Goal: Task Accomplishment & Management: Use online tool/utility

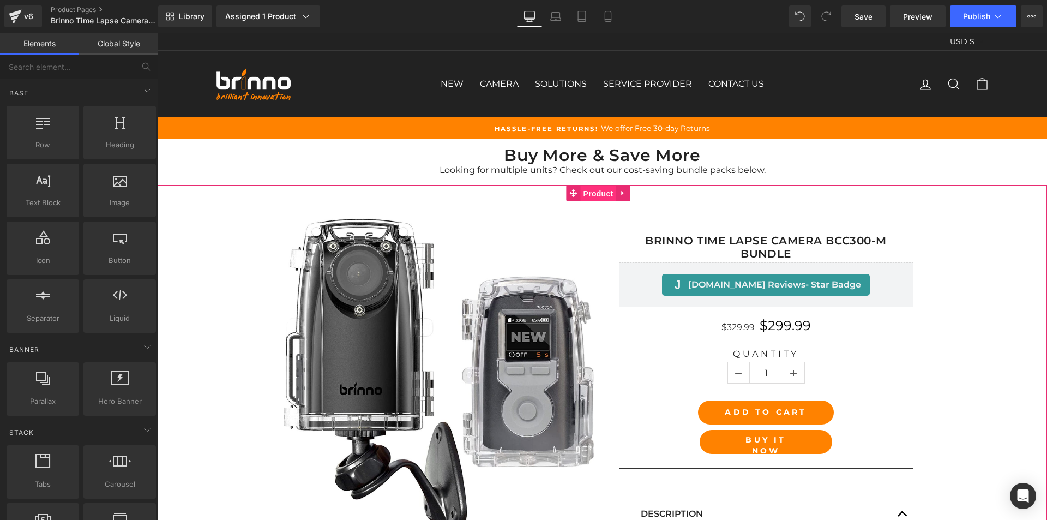
click at [595, 193] on span "Product" at bounding box center [598, 193] width 35 height 16
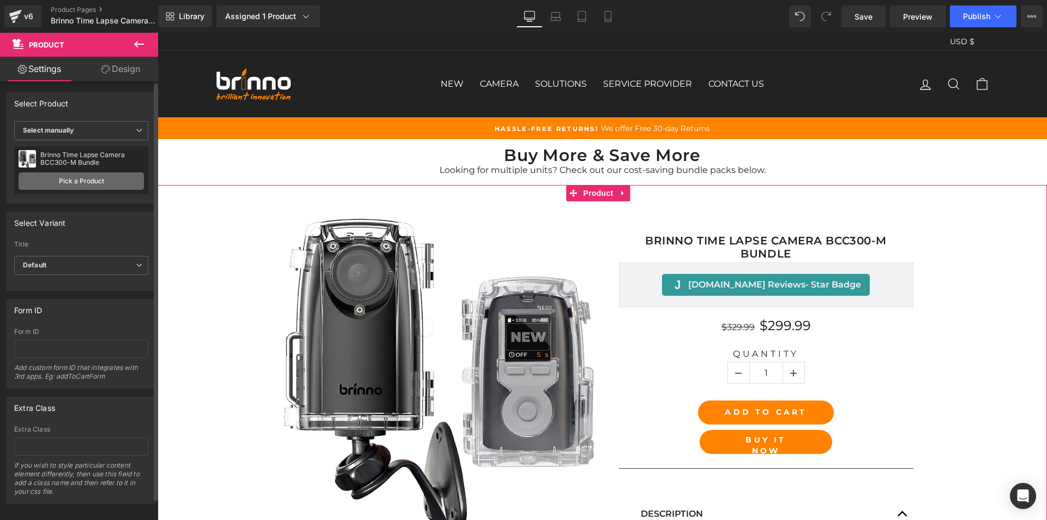
click at [82, 181] on link "Pick a Product" at bounding box center [81, 180] width 125 height 17
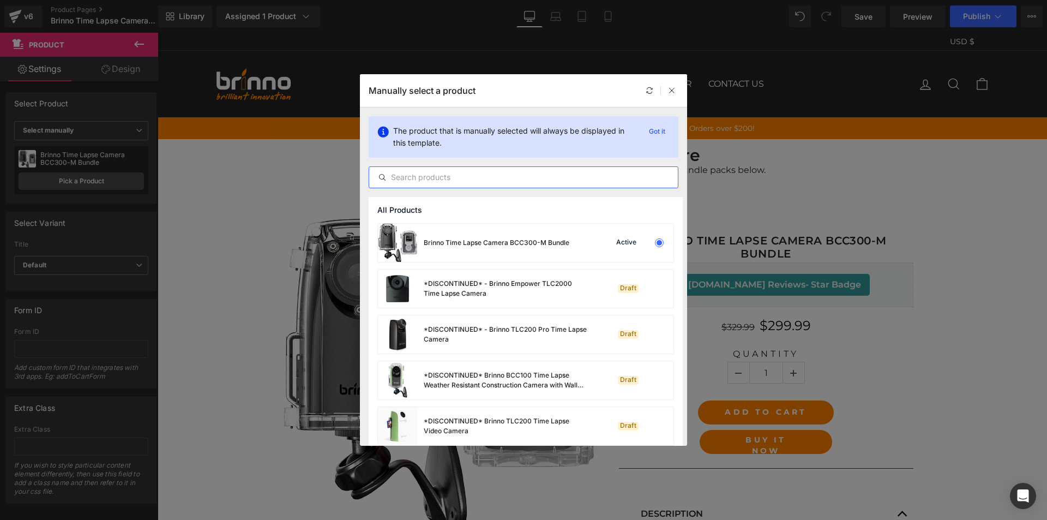
click at [497, 176] on input "text" at bounding box center [523, 177] width 309 height 13
paste input "Brinno Time Lapse Camera BCC300-M Bundle"
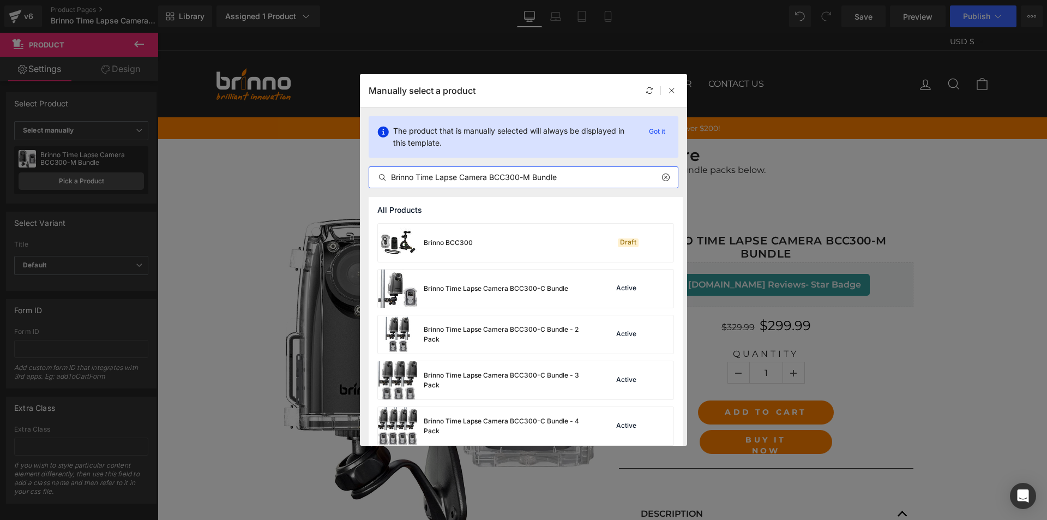
type input "Brinno Time Lapse Camera BCC300-M Bundle"
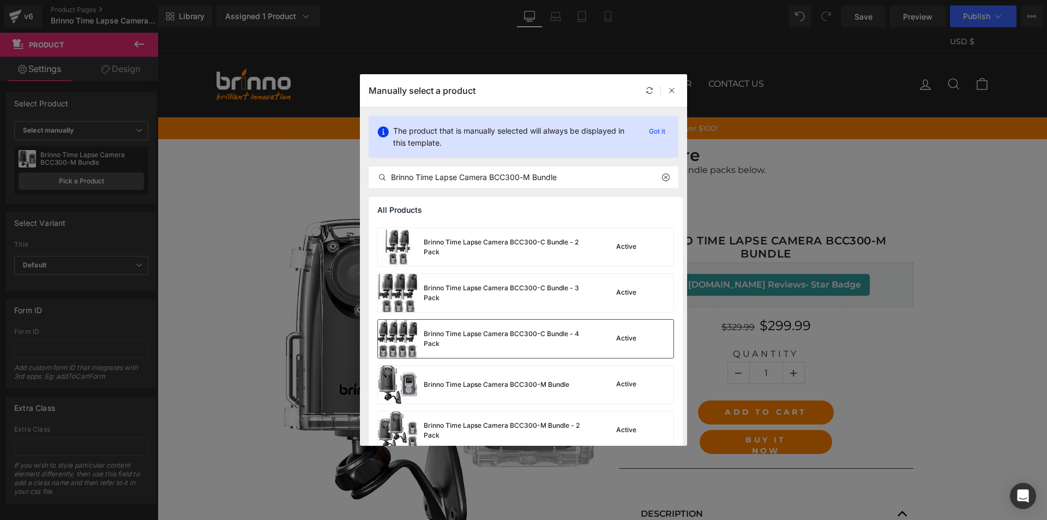
scroll to position [83, 0]
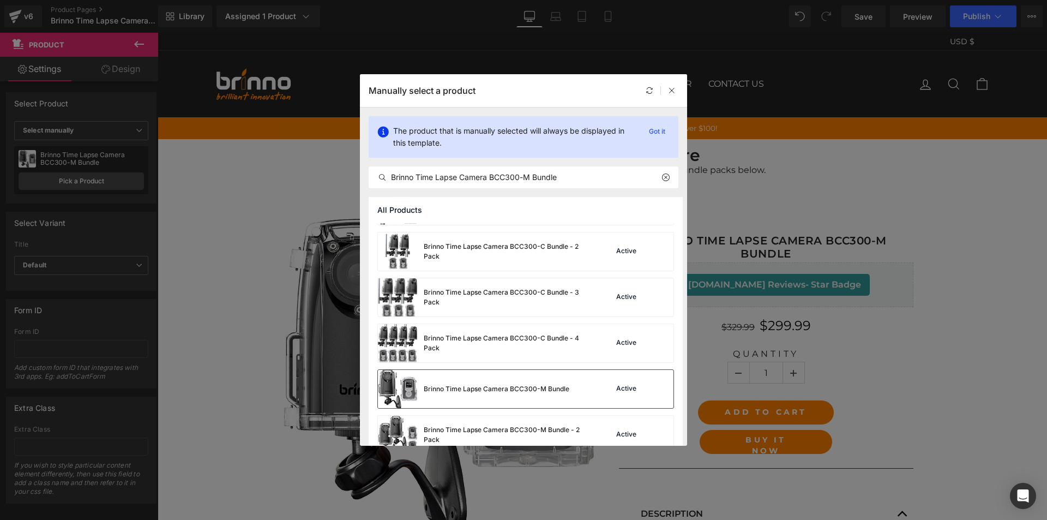
click at [497, 374] on div "Brinno Time Lapse Camera BCC300-M Bundle" at bounding box center [473, 389] width 191 height 38
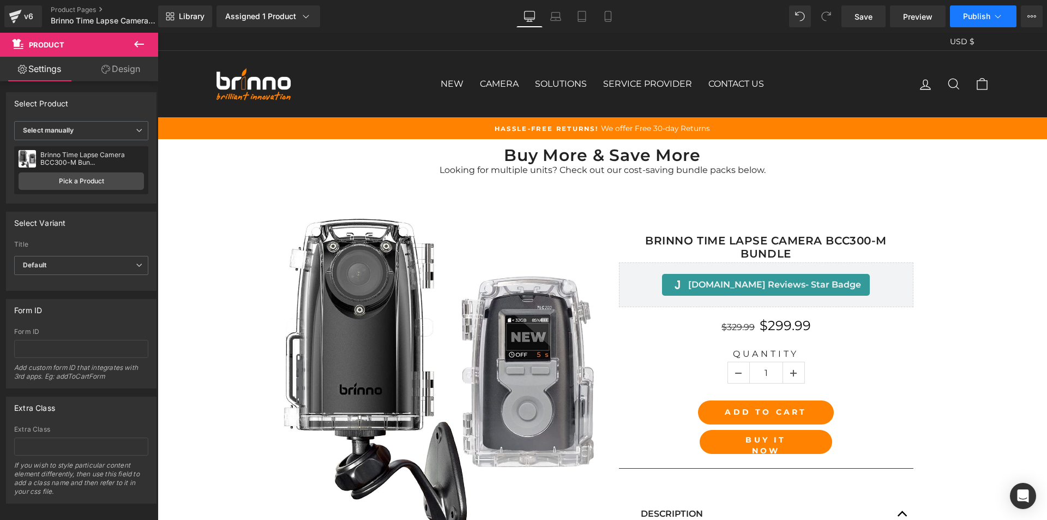
click at [979, 14] on span "Publish" at bounding box center [976, 16] width 27 height 9
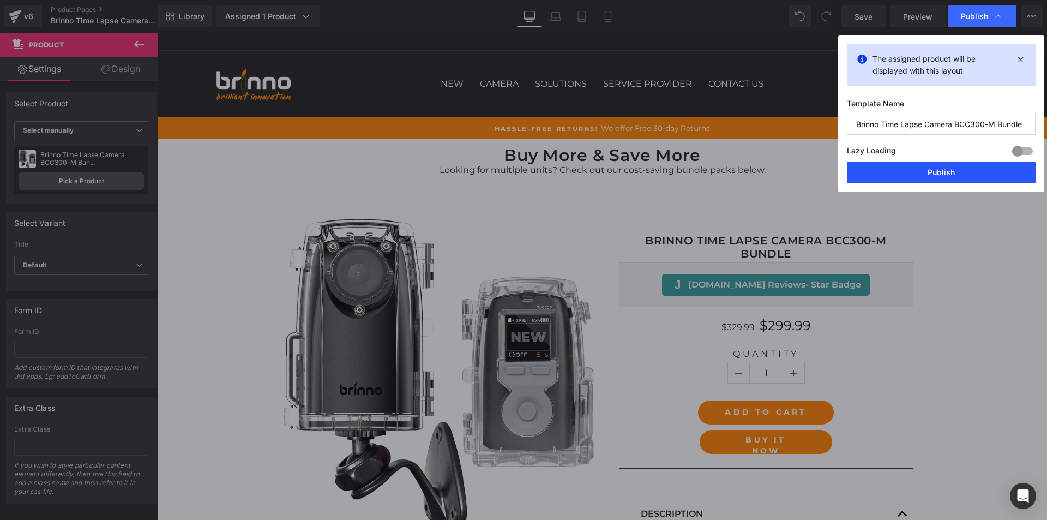
click at [933, 179] on button "Publish" at bounding box center [941, 172] width 189 height 22
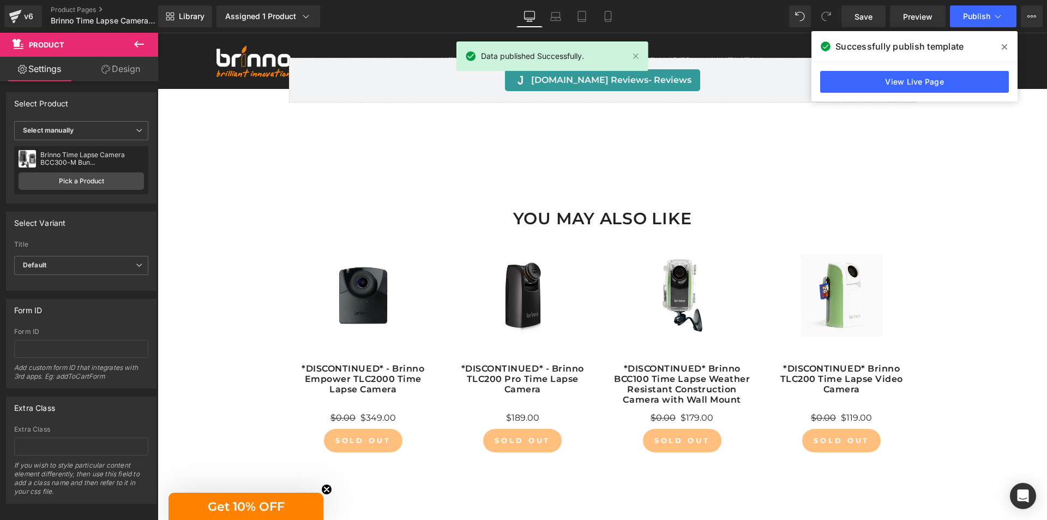
scroll to position [1669, 0]
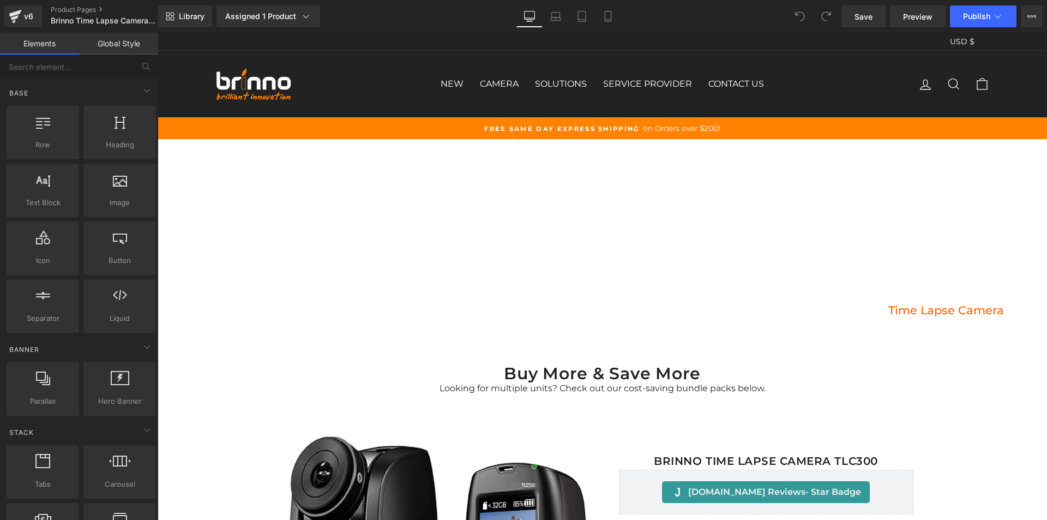
scroll to position [164, 0]
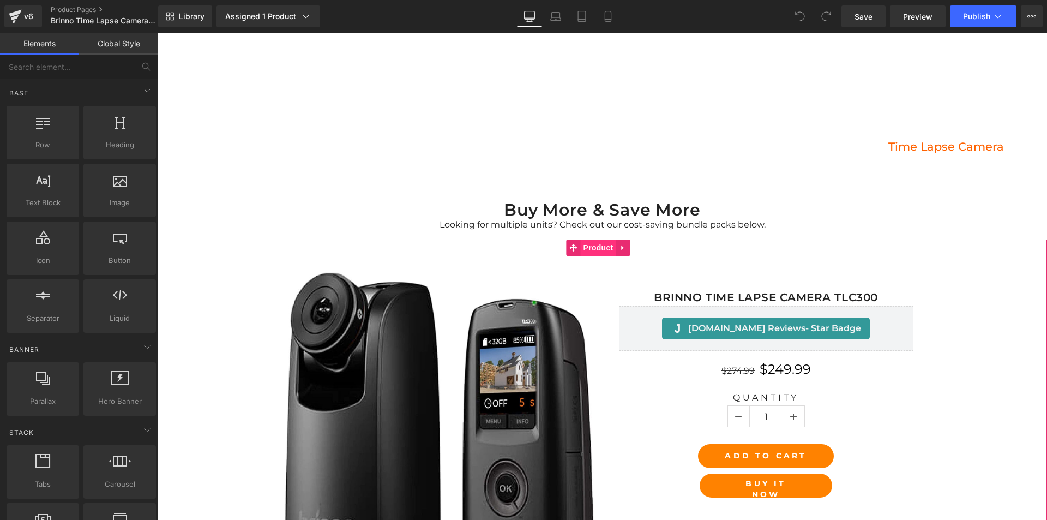
click at [592, 250] on span "Product" at bounding box center [598, 247] width 35 height 16
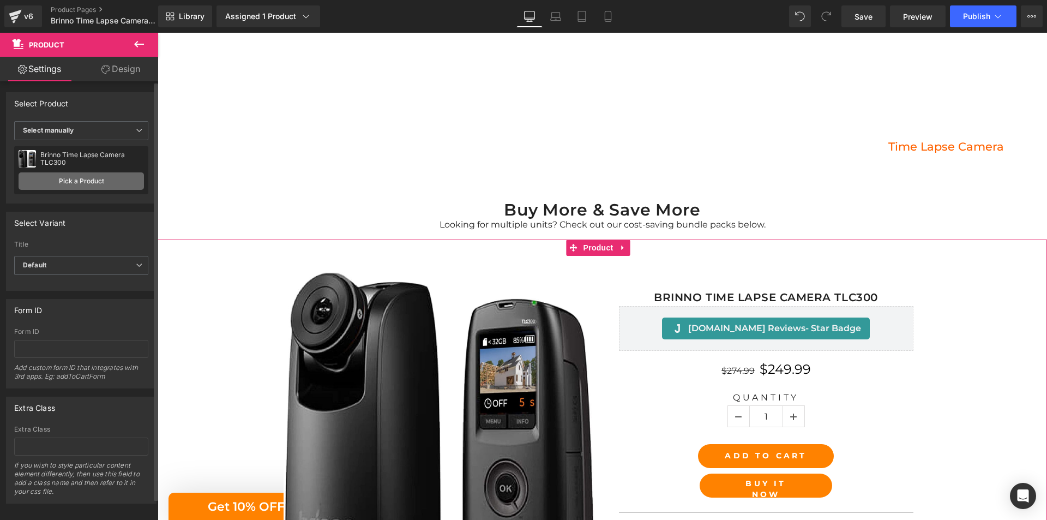
click at [82, 179] on link "Pick a Product" at bounding box center [81, 180] width 125 height 17
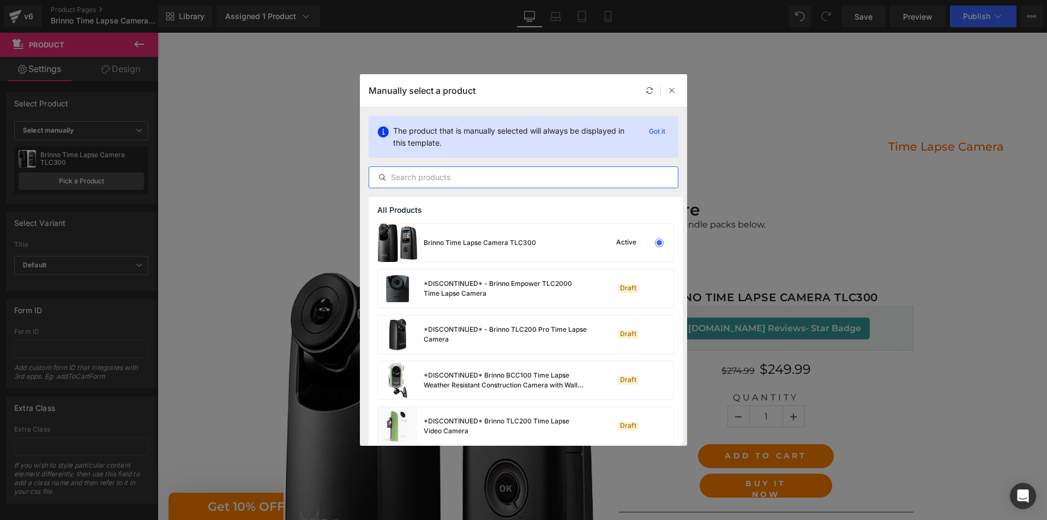
click at [504, 179] on input "text" at bounding box center [523, 177] width 309 height 13
paste input "Brinno Time Lapse Camera TLC300"
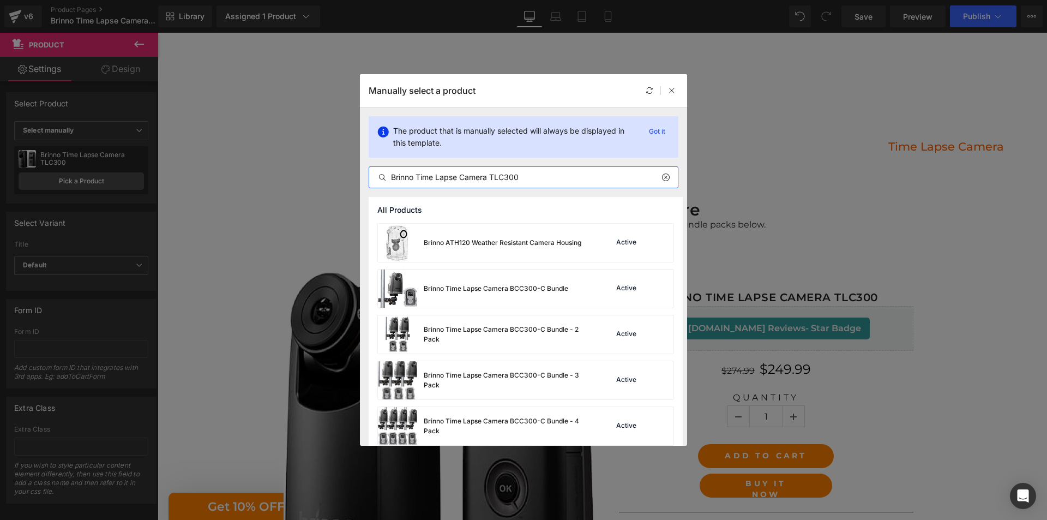
type input "Brinno Time Lapse Camera TLC300"
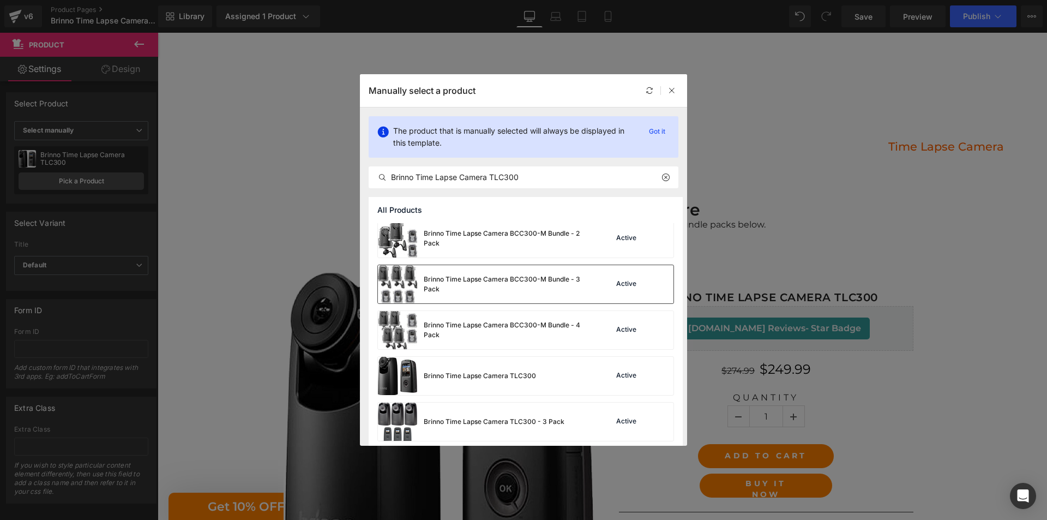
scroll to position [375, 0]
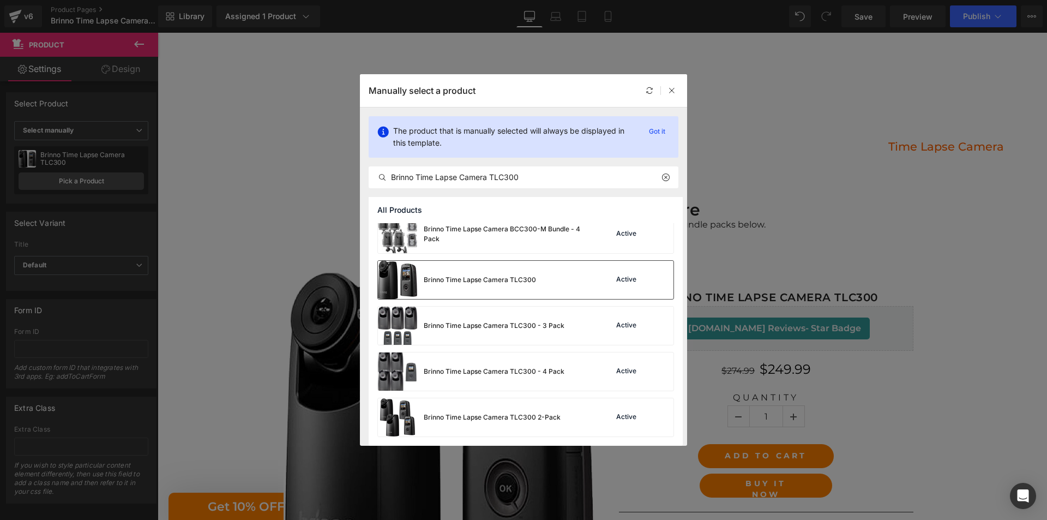
click at [562, 277] on div "Brinno Time Lapse Camera TLC300 Active" at bounding box center [526, 280] width 296 height 38
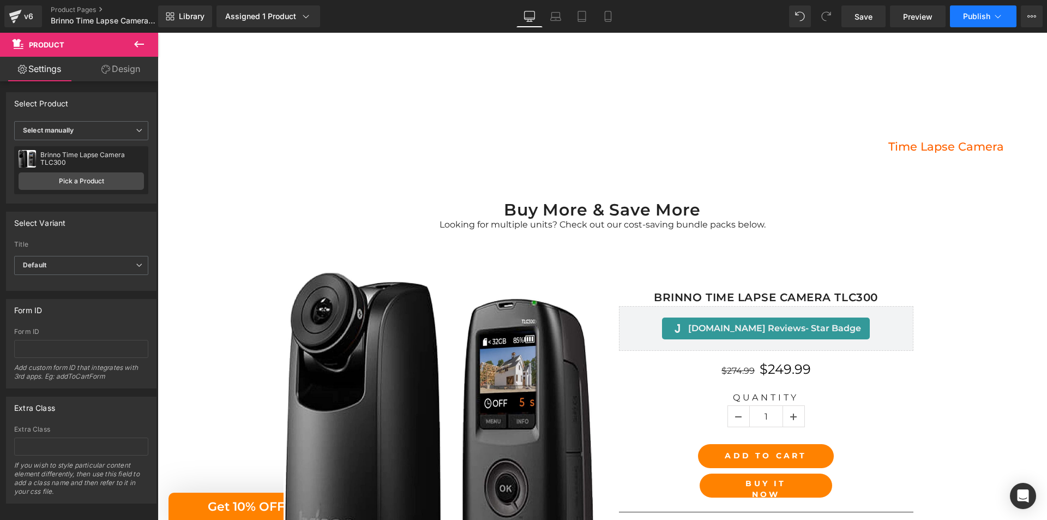
click at [979, 10] on button "Publish" at bounding box center [983, 16] width 67 height 22
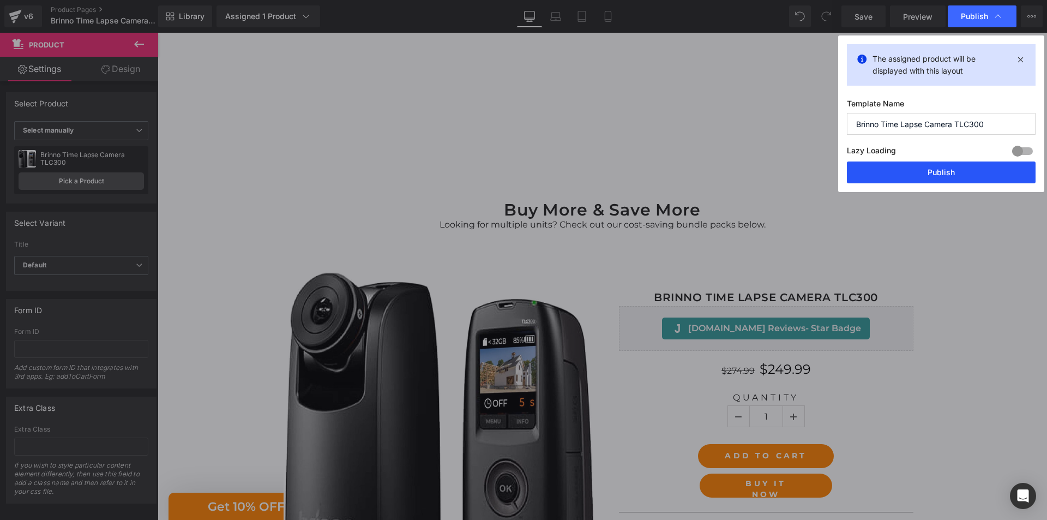
click at [942, 176] on button "Publish" at bounding box center [941, 172] width 189 height 22
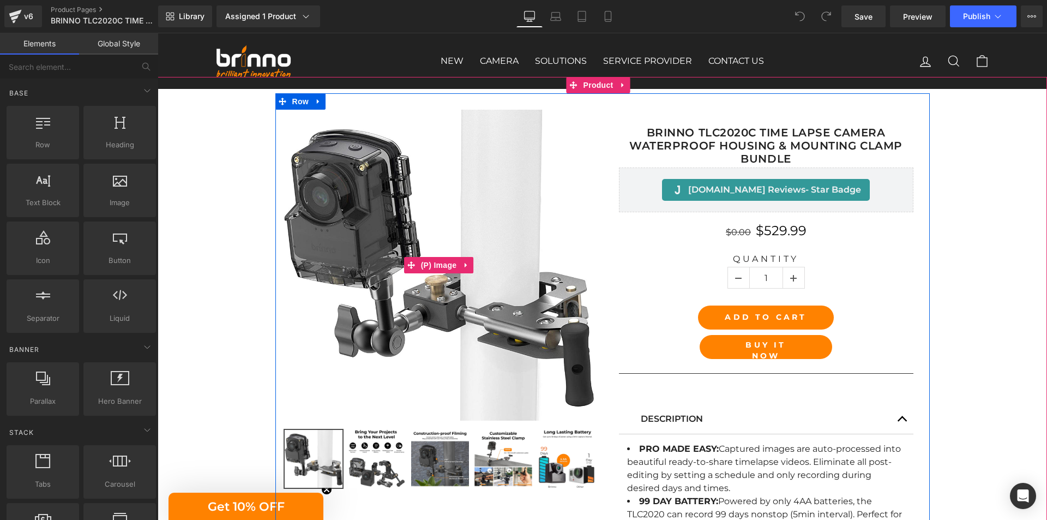
scroll to position [55, 0]
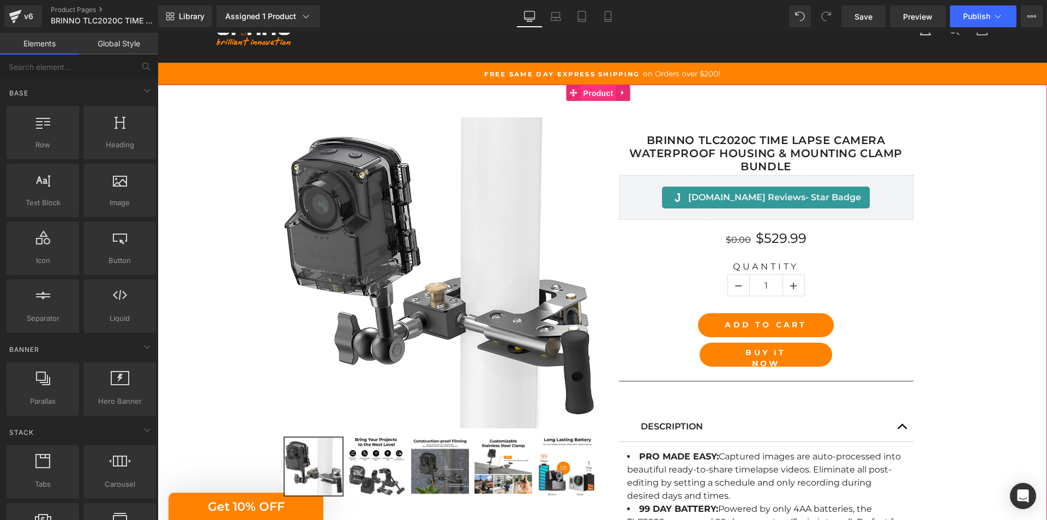
click at [592, 97] on span "Product" at bounding box center [598, 93] width 35 height 16
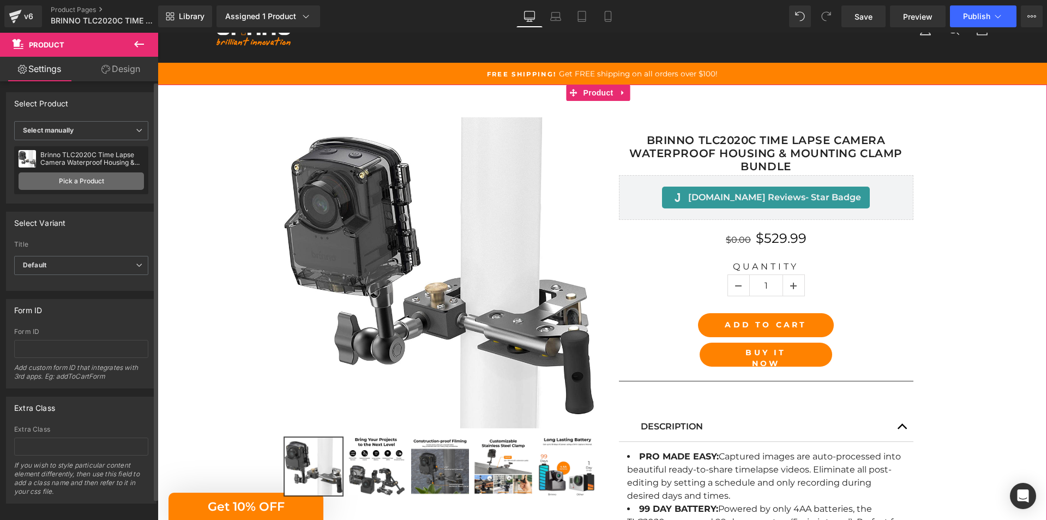
click at [96, 182] on link "Pick a Product" at bounding box center [81, 180] width 125 height 17
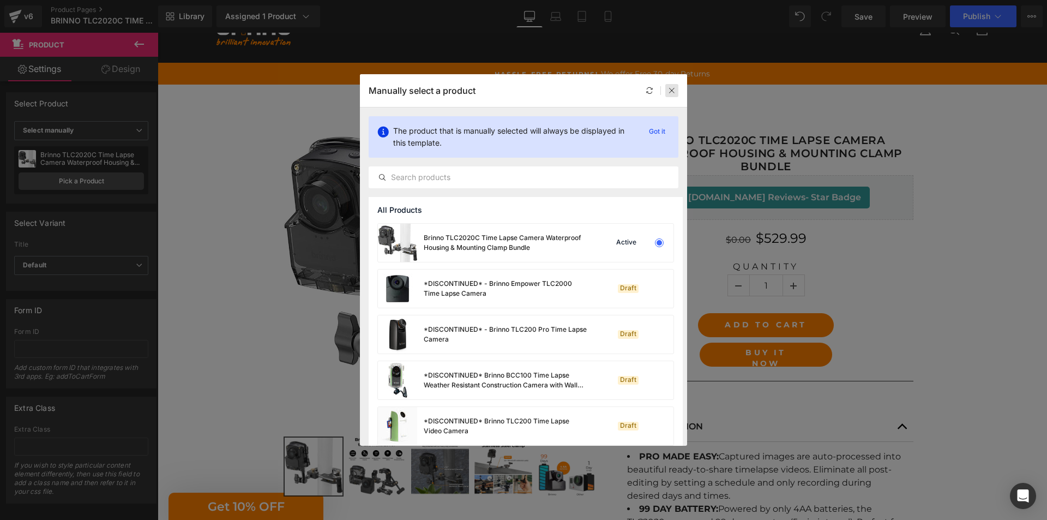
click at [674, 91] on icon at bounding box center [672, 91] width 8 height 8
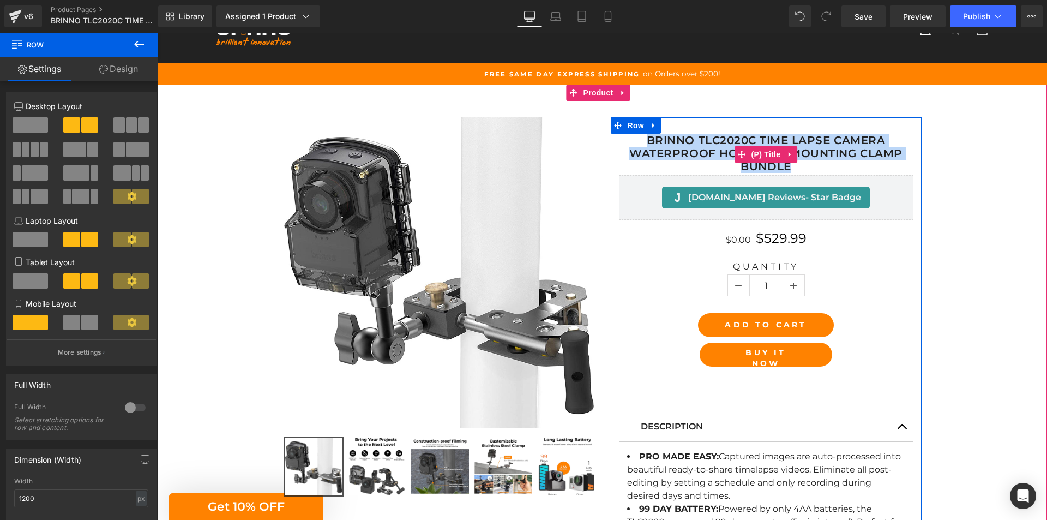
drag, startPoint x: 600, startPoint y: 124, endPoint x: 792, endPoint y: 168, distance: 196.4
click at [792, 168] on div "Brinno TLC2020C Time Lapse Camera Waterproof Housing & Mounting Clamp Bundle (P…" at bounding box center [766, 433] width 327 height 633
copy link "Brinno TLC2020C Time Lapse Camera Waterproof Housing & Mounting Clamp Bundle"
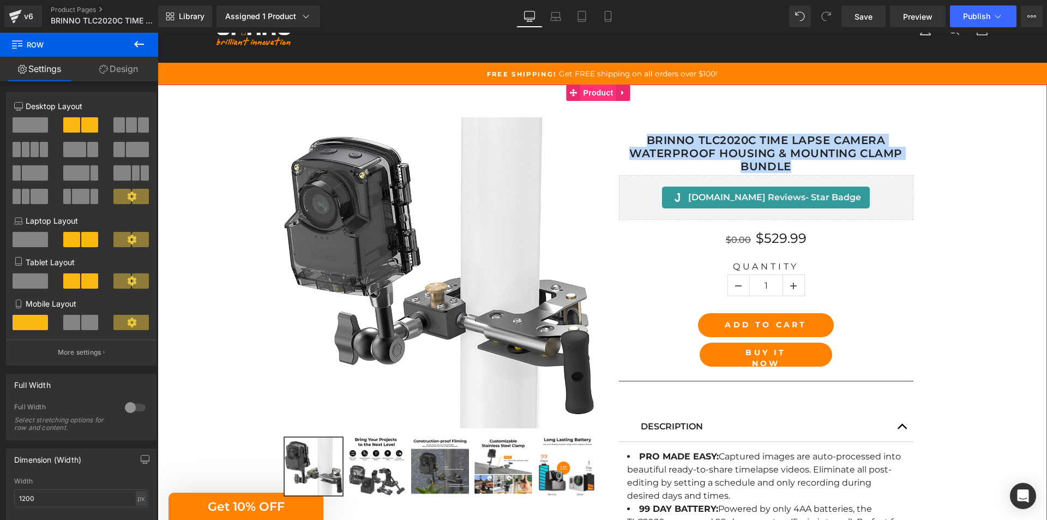
click at [599, 95] on span "Product" at bounding box center [598, 93] width 35 height 16
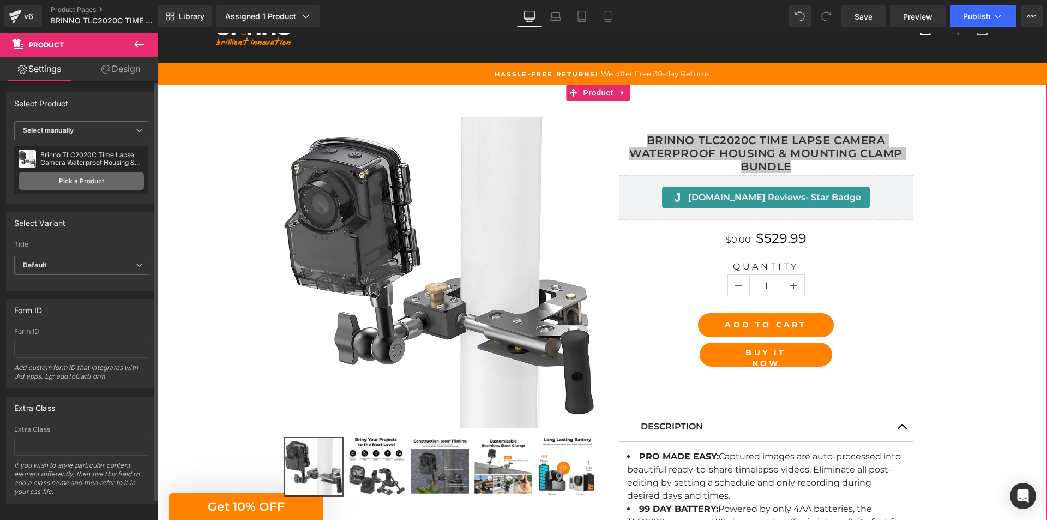
click at [93, 176] on link "Pick a Product" at bounding box center [81, 180] width 125 height 17
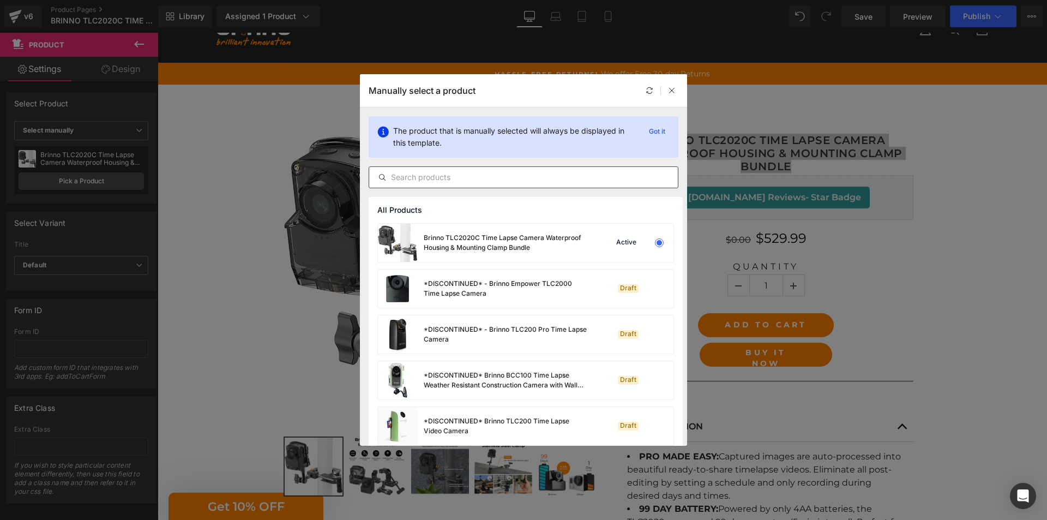
click at [485, 167] on div at bounding box center [524, 177] width 310 height 22
click at [481, 243] on div "Brinno TLC2020C Time Lapse Camera Waterproof Housing & Mounting Clamp Bundle" at bounding box center [506, 243] width 164 height 20
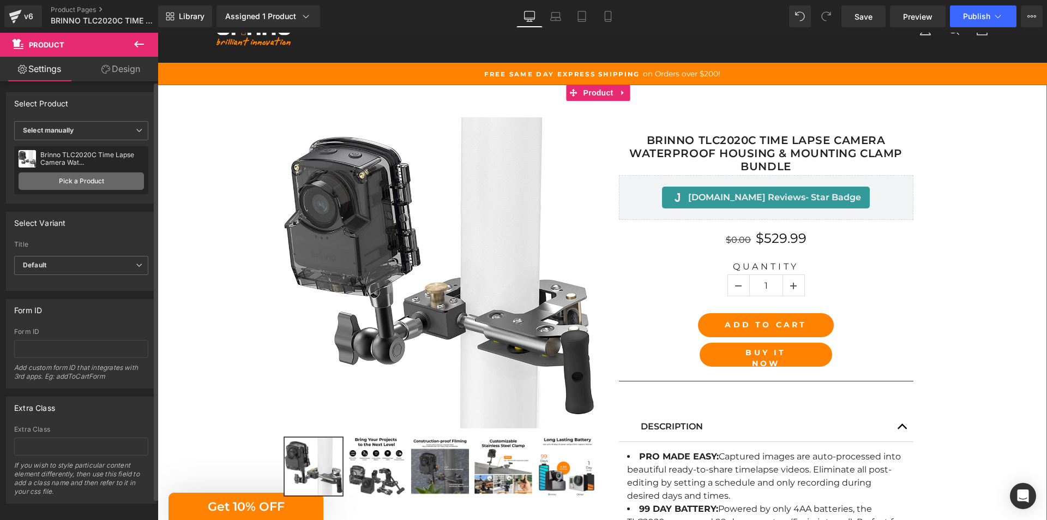
click at [80, 180] on link "Pick a Product" at bounding box center [81, 180] width 125 height 17
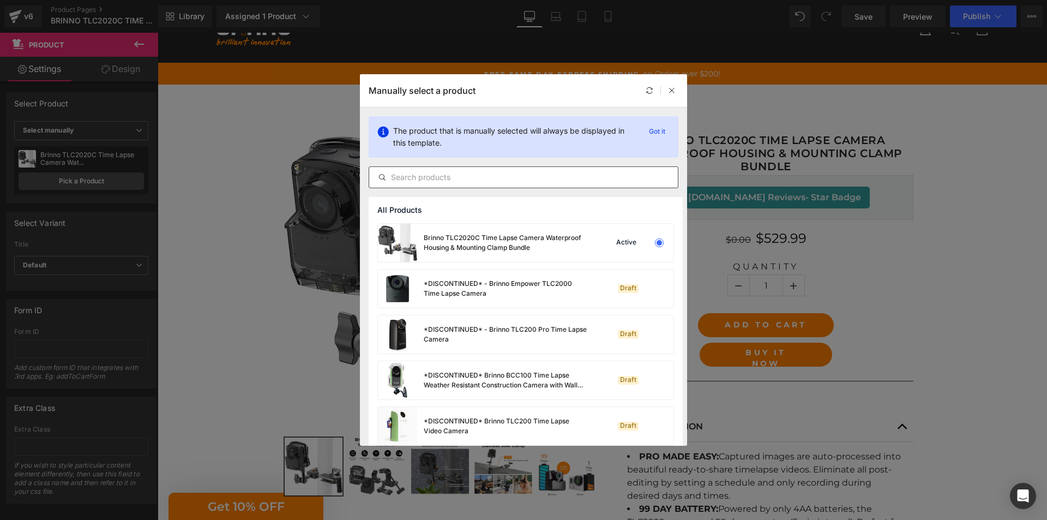
click at [492, 179] on input "text" at bounding box center [523, 177] width 309 height 13
paste input "Brinno TLC2020C Time Lapse Camera Waterproof Housing & Mounting Clamp Bundle"
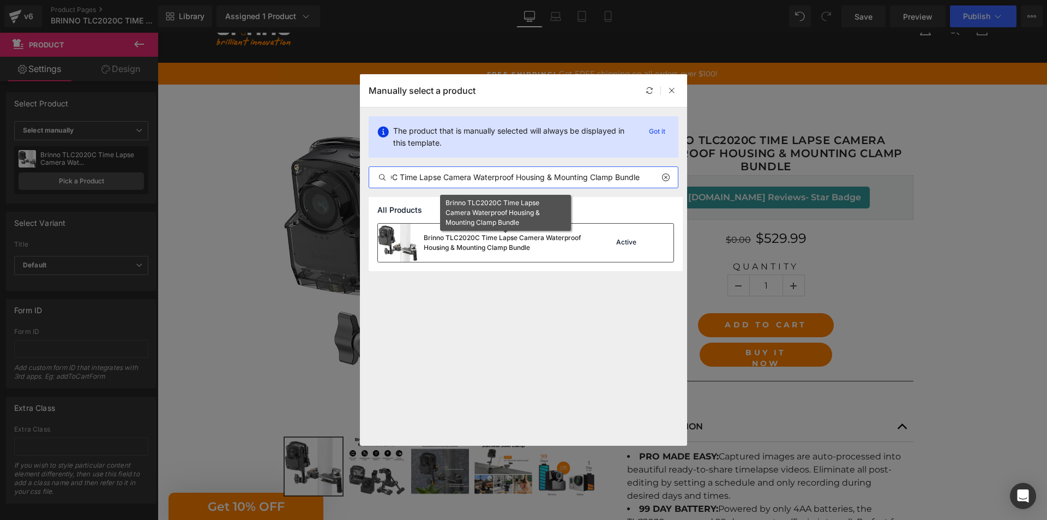
type input "Brinno TLC2020C Time Lapse Camera Waterproof Housing & Mounting Clamp Bundle"
click at [487, 242] on div "Brinno TLC2020C Time Lapse Camera Waterproof Housing & Mounting Clamp Bundle" at bounding box center [506, 243] width 164 height 20
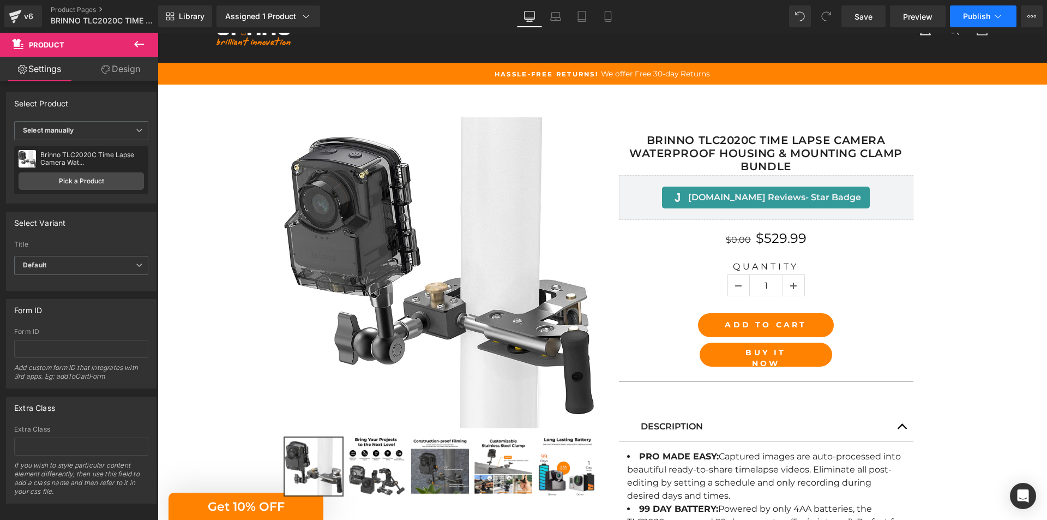
click at [978, 18] on span "Publish" at bounding box center [976, 16] width 27 height 9
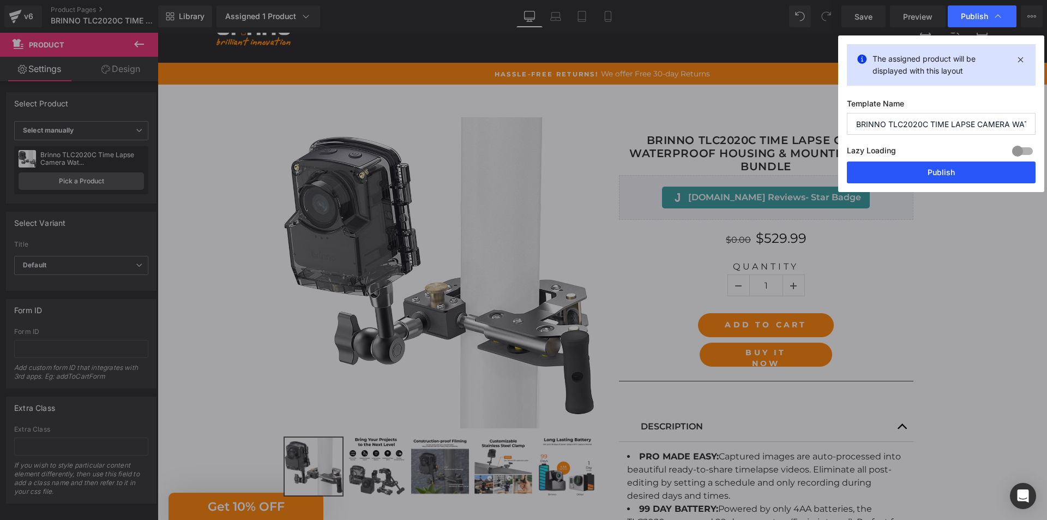
click at [924, 178] on button "Publish" at bounding box center [941, 172] width 189 height 22
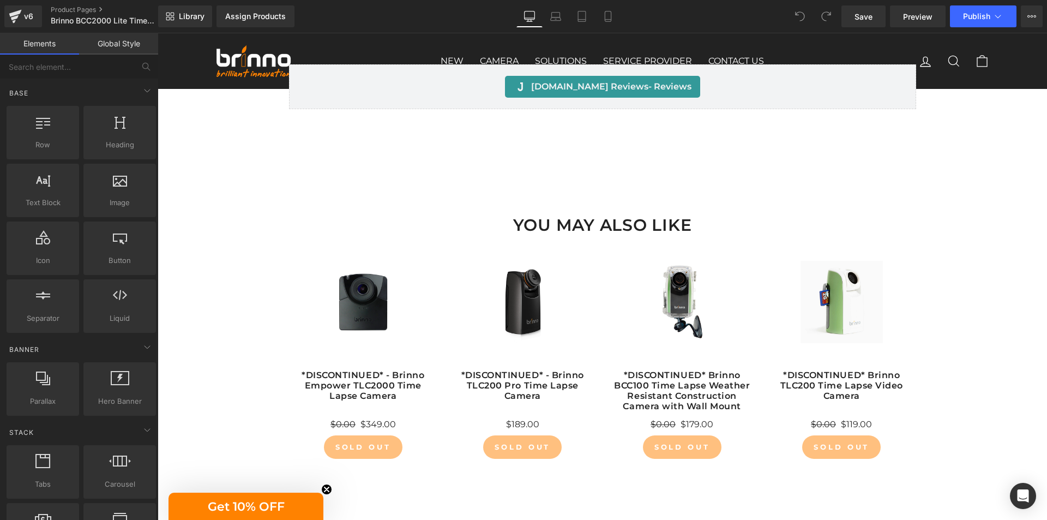
scroll to position [715, 0]
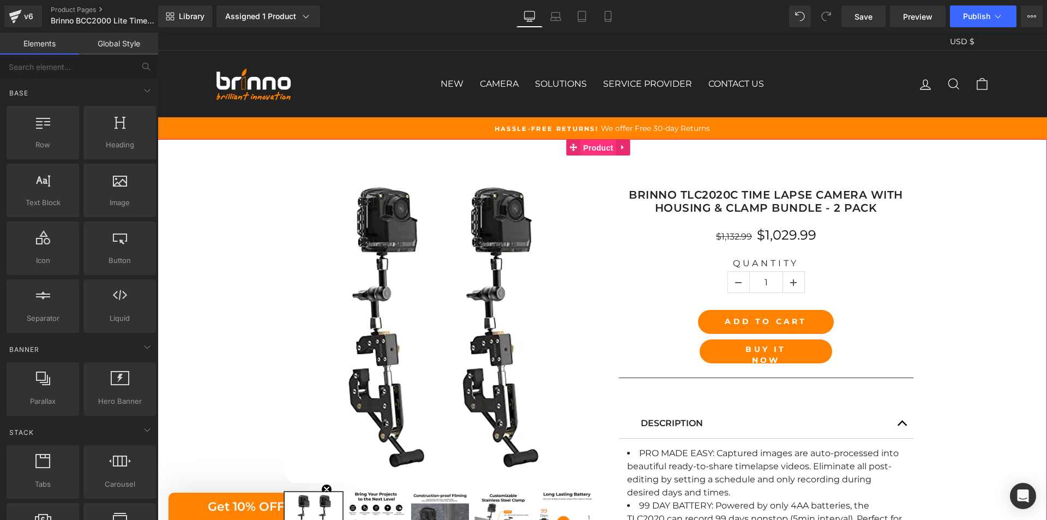
click at [605, 148] on span "Product" at bounding box center [598, 148] width 35 height 16
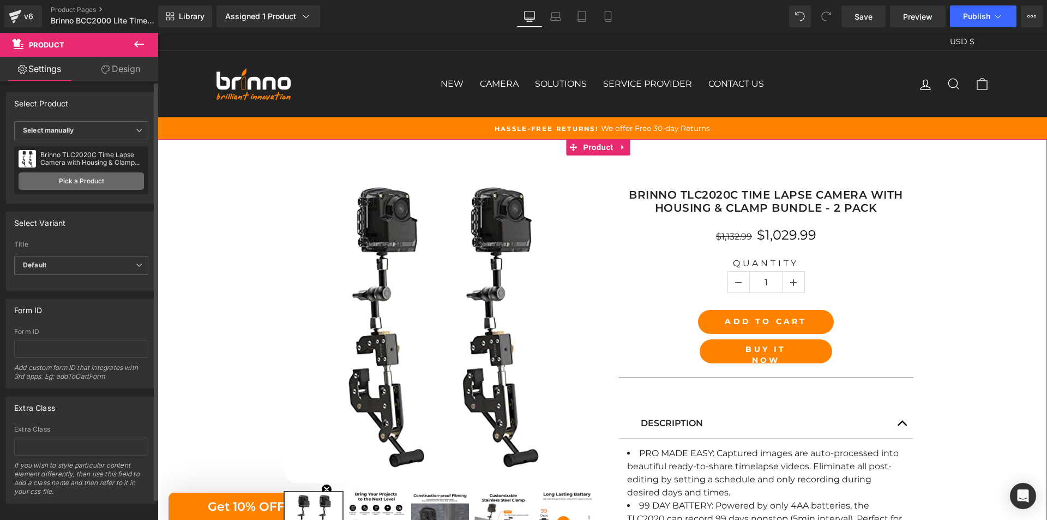
click at [96, 179] on link "Pick a Product" at bounding box center [81, 180] width 125 height 17
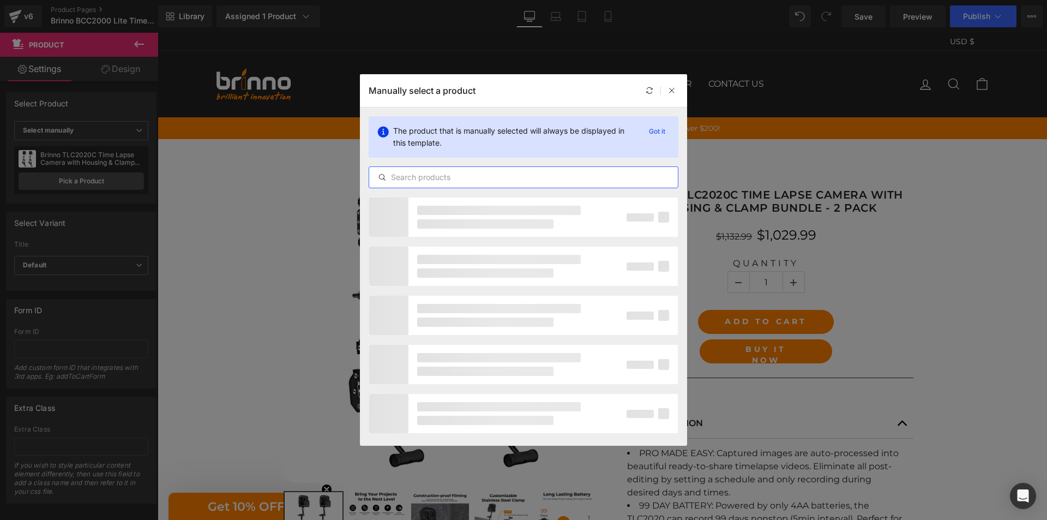
click at [471, 177] on input "text" at bounding box center [523, 177] width 309 height 13
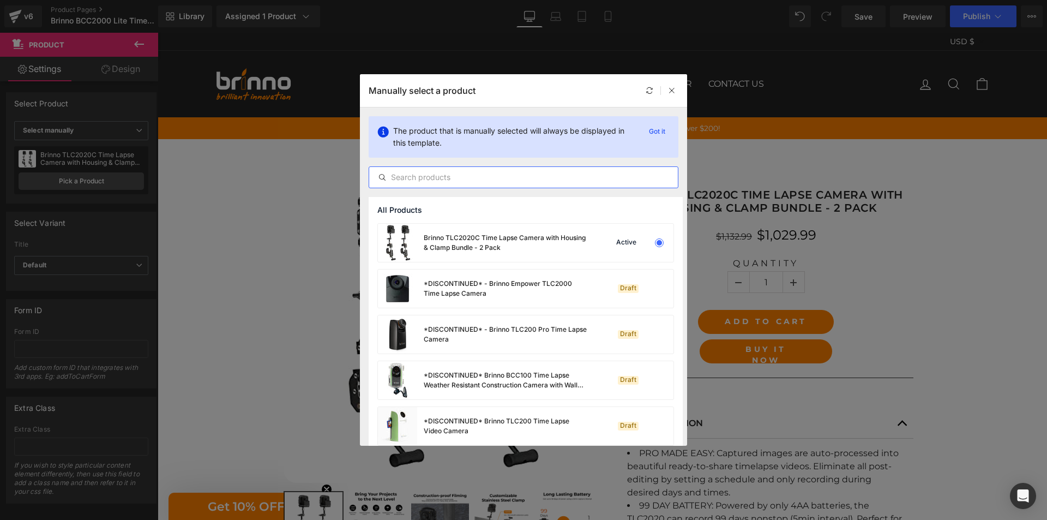
paste input "Brinno TLC2020C Time Lapse Camera with Housing & Clamp Bundle - 2 Pack"
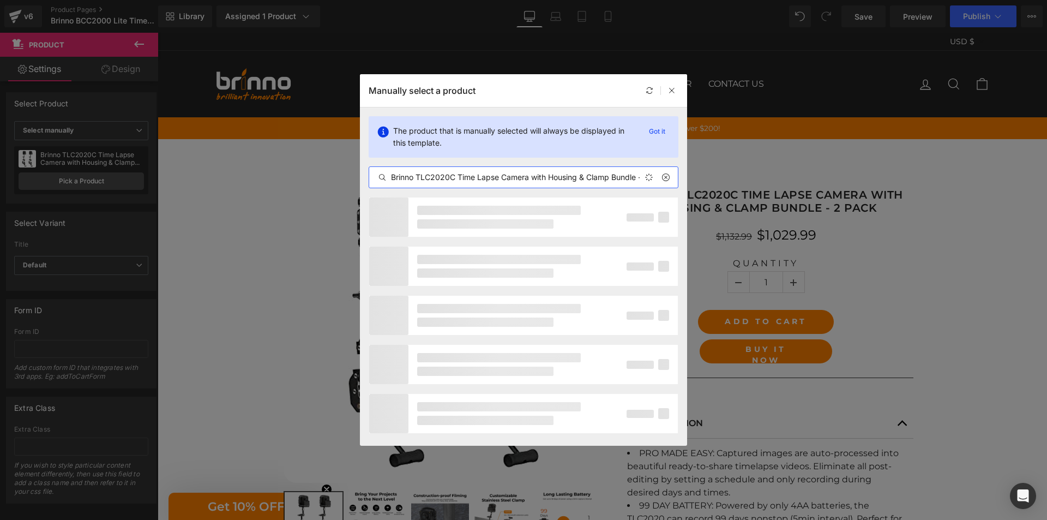
scroll to position [0, 31]
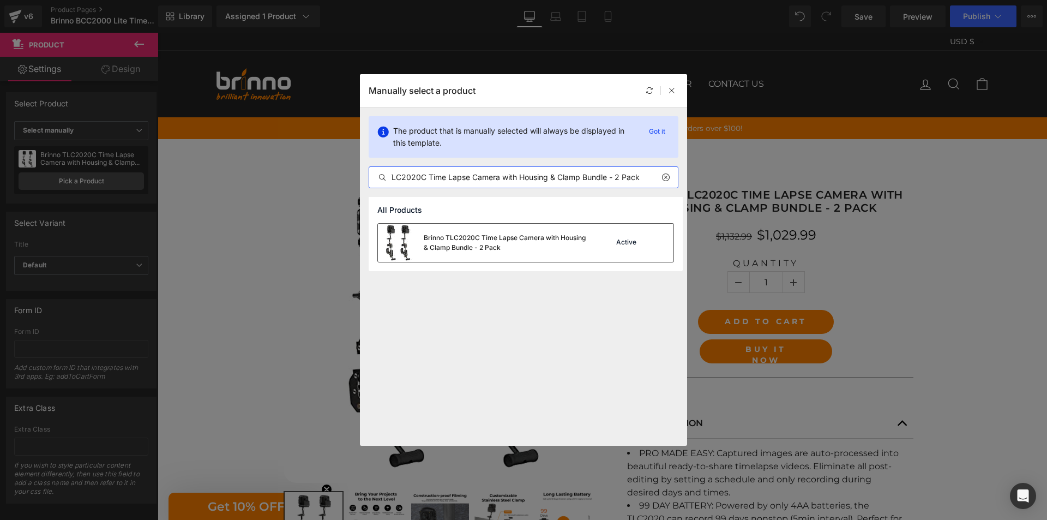
type input "Brinno TLC2020C Time Lapse Camera with Housing & Clamp Bundle - 2 Pack"
click at [496, 254] on div "Brinno TLC2020C Time Lapse Camera with Housing & Clamp Bundle - 2 Pack" at bounding box center [482, 243] width 209 height 38
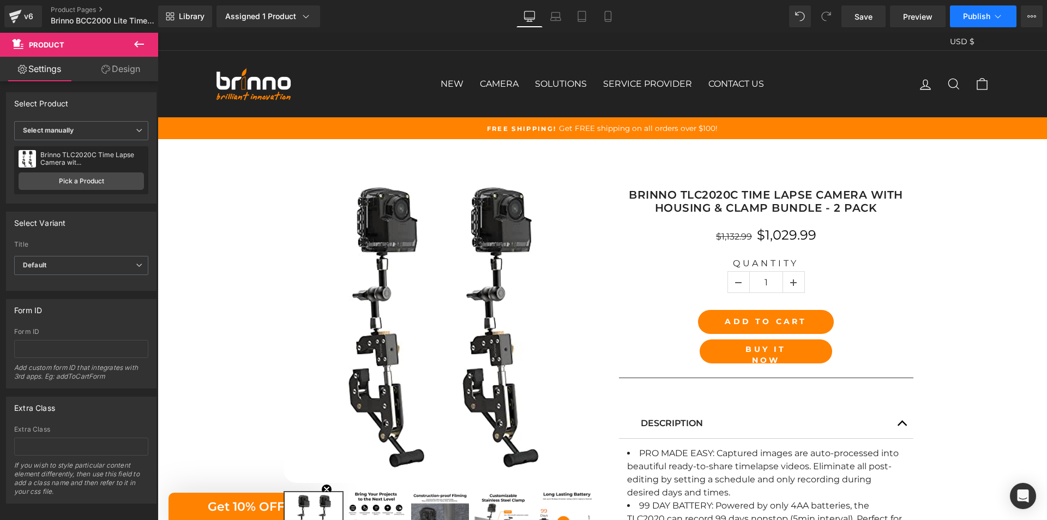
click at [979, 16] on span "Publish" at bounding box center [976, 16] width 27 height 9
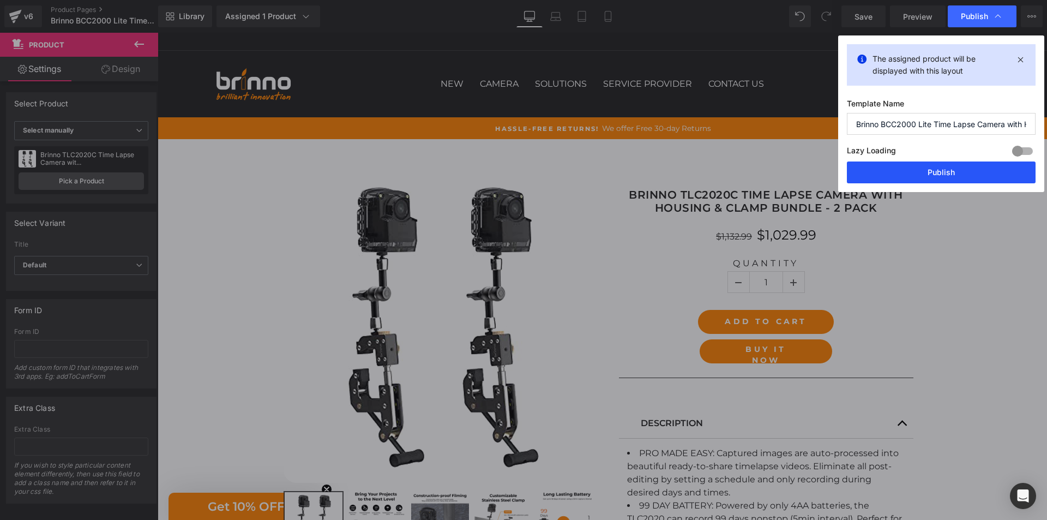
click at [939, 175] on button "Publish" at bounding box center [941, 172] width 189 height 22
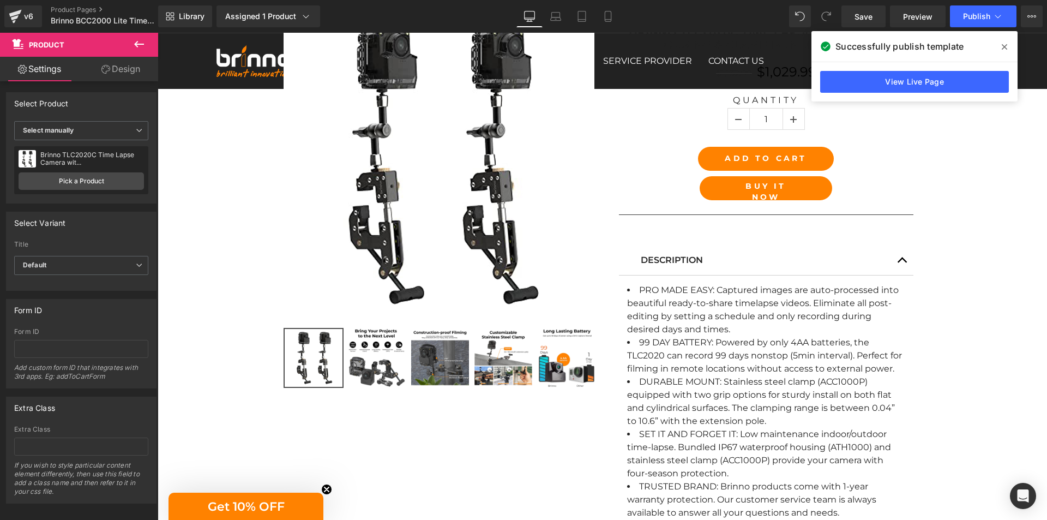
scroll to position [164, 0]
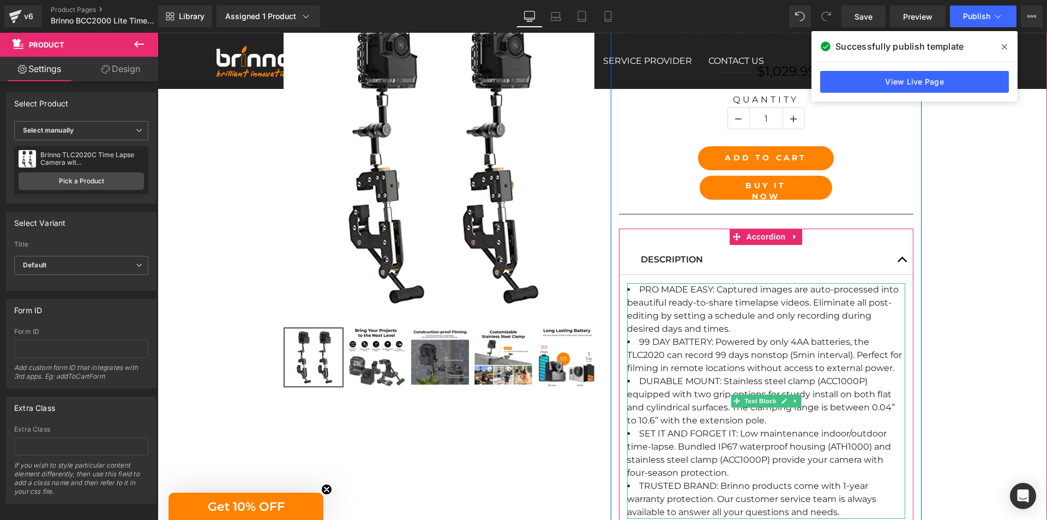
click at [646, 290] on span "PRO MADE EASY: Captured images are auto-processed into beautiful ready-to-share…" at bounding box center [763, 309] width 272 height 50
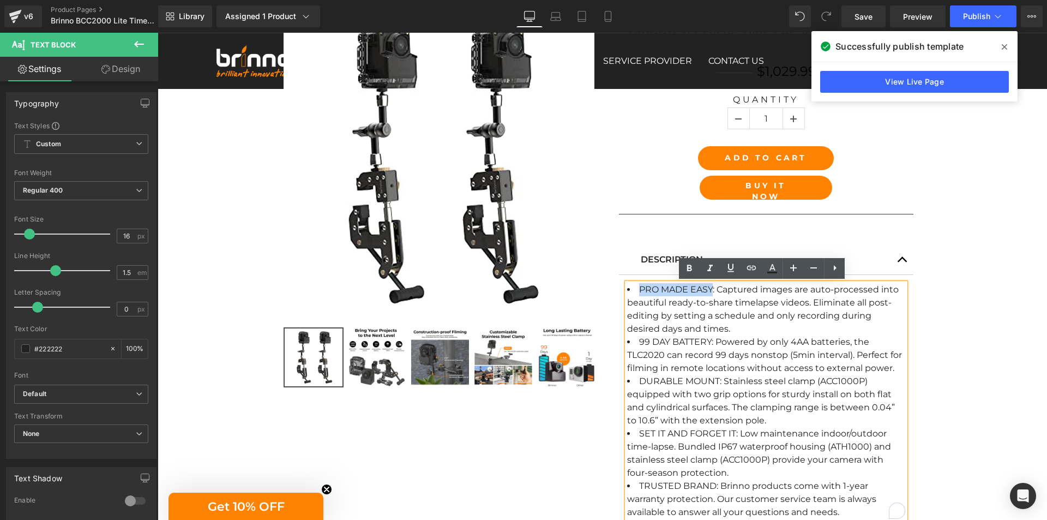
drag, startPoint x: 646, startPoint y: 290, endPoint x: 692, endPoint y: 288, distance: 46.4
click at [692, 288] on span "PRO MADE EASY: Captured images are auto-processed into beautiful ready-to-share…" at bounding box center [763, 309] width 272 height 50
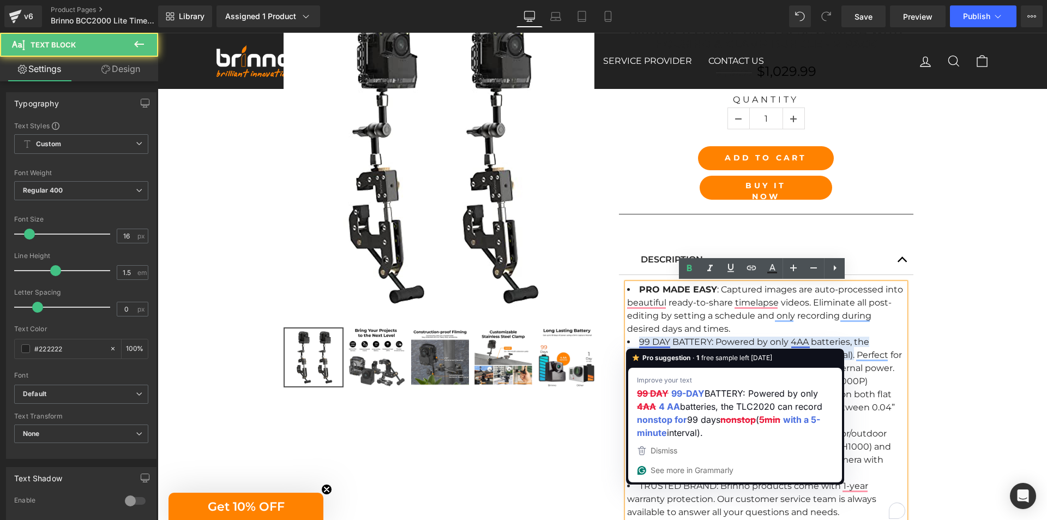
click at [641, 341] on span "99 DAY BATTERY: Powered by only 4AA batteries, the TLC2020 can record 99 days n…" at bounding box center [764, 354] width 275 height 37
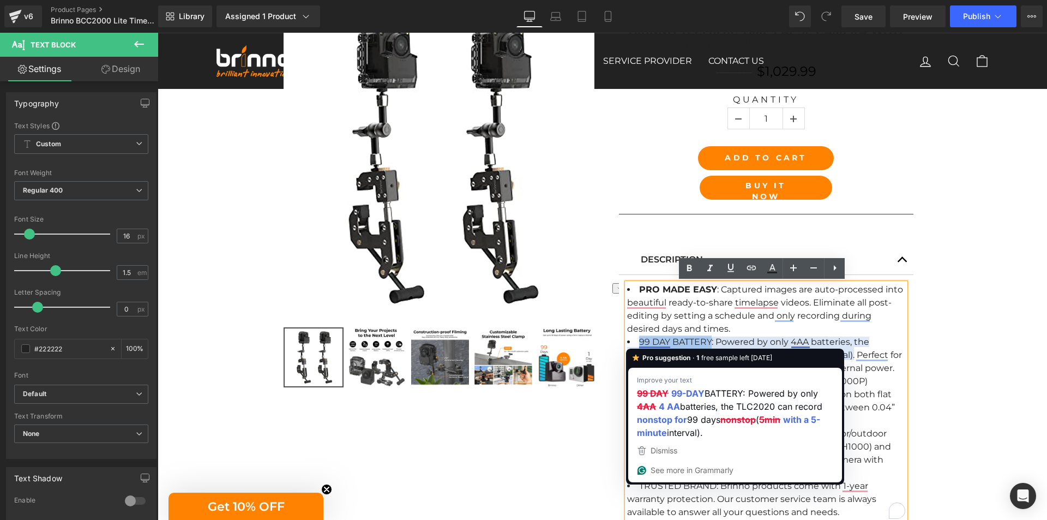
drag, startPoint x: 641, startPoint y: 341, endPoint x: 681, endPoint y: 339, distance: 39.9
click at [681, 339] on span "99 DAY BATTERY: Powered by only 4AA batteries, the TLC2020 can record 99 days n…" at bounding box center [764, 354] width 275 height 37
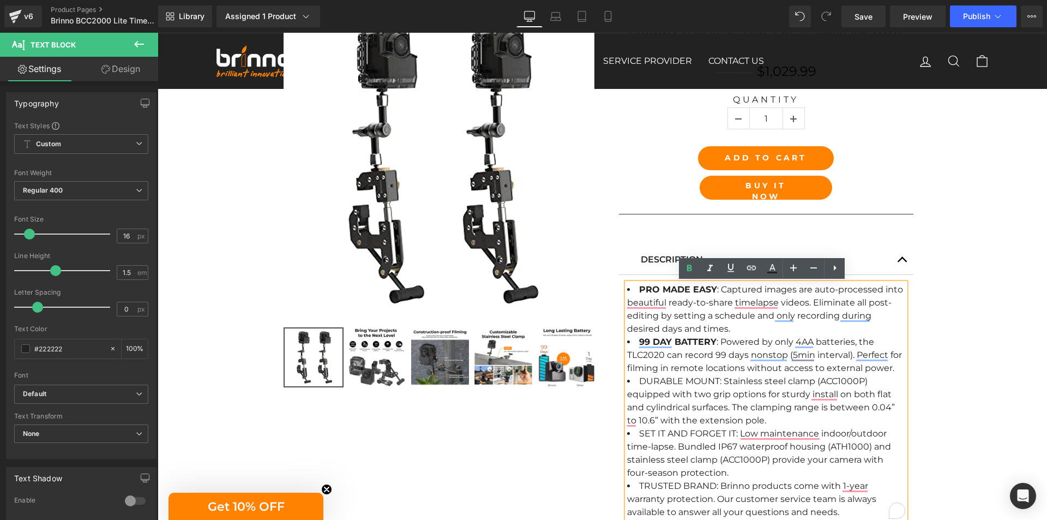
click at [648, 381] on span "DURABLE MOUNT: Stainless steel clamp (ACC1000P) equipped with two grip options …" at bounding box center [761, 401] width 268 height 50
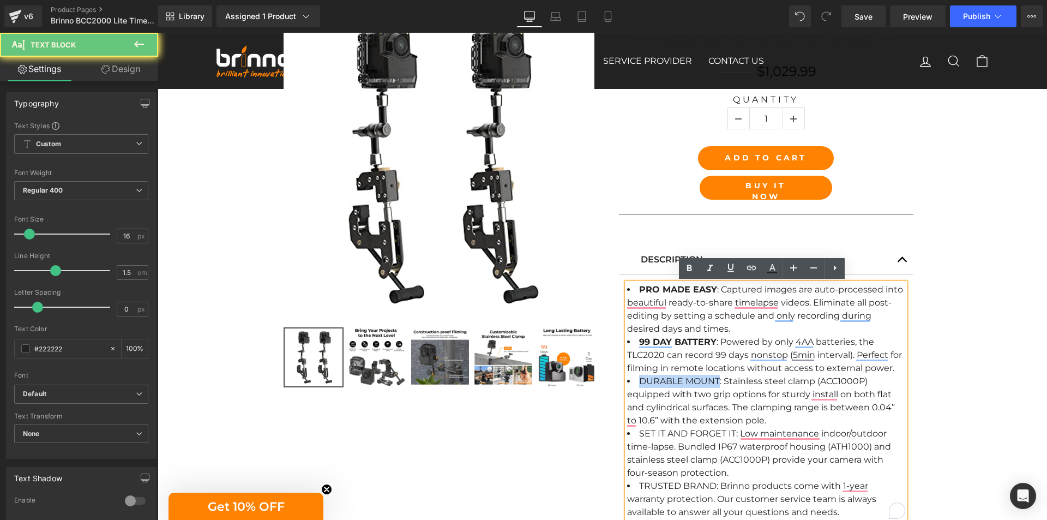
drag, startPoint x: 648, startPoint y: 381, endPoint x: 685, endPoint y: 380, distance: 37.1
click at [685, 380] on span "DURABLE MOUNT: Stainless steel clamp (ACC1000P) equipped with two grip options …" at bounding box center [761, 401] width 268 height 50
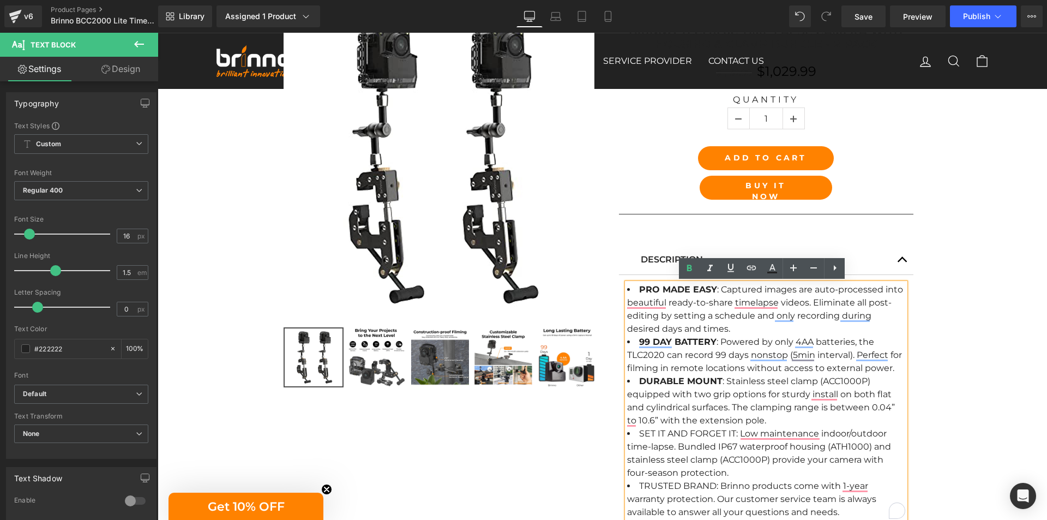
click at [642, 432] on span "SET IT AND FORGET IT: Low maintenance indoor/outdoor time-lapse. Bundled IP67 w…" at bounding box center [759, 453] width 264 height 50
drag, startPoint x: 642, startPoint y: 432, endPoint x: 727, endPoint y: 430, distance: 85.1
click at [727, 430] on span "SET IT AND FORGET IT: Low maintenance indoor/outdoor time-lapse. Bundled IP67 w…" at bounding box center [759, 453] width 264 height 50
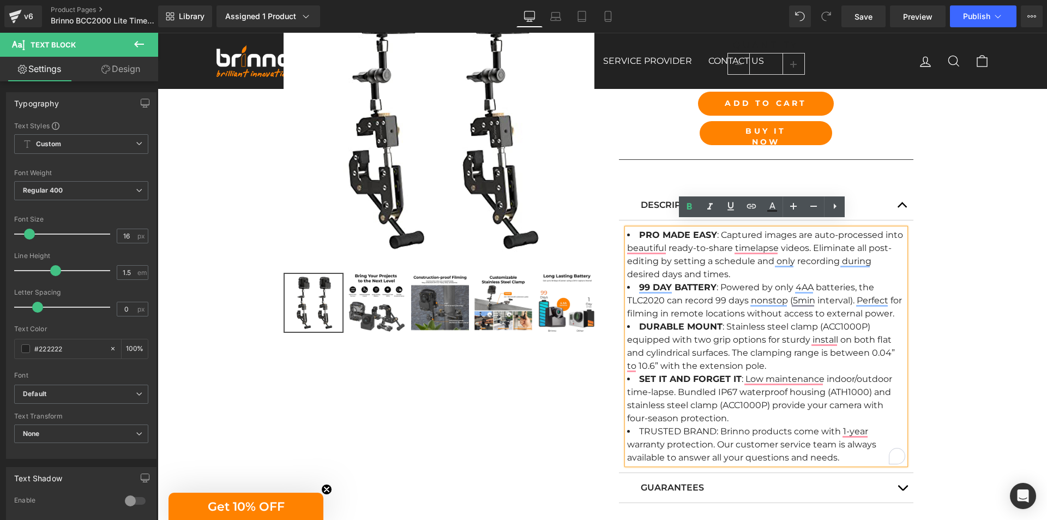
scroll to position [273, 0]
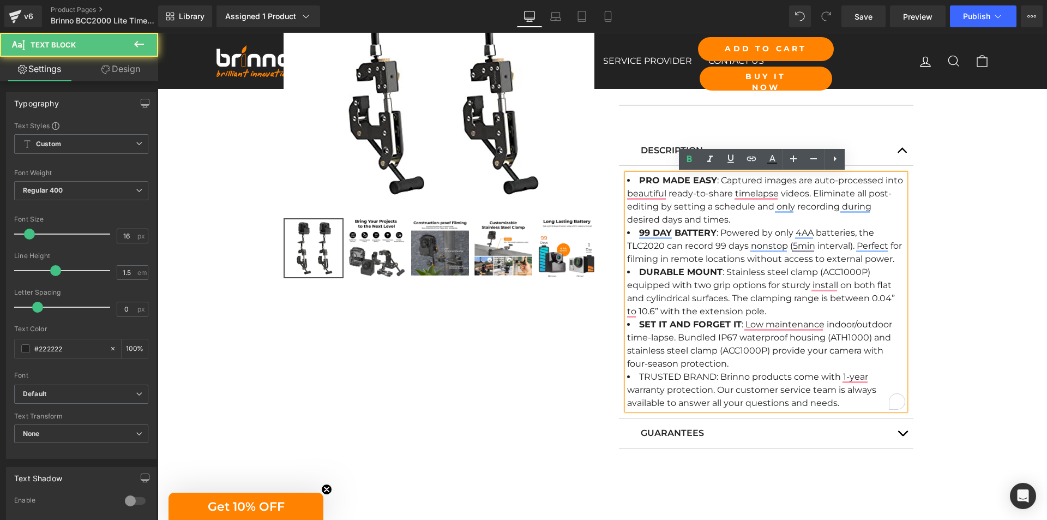
click at [650, 377] on span "TRUSTED BRAND: Brinno products come with 1-year warranty protection. Our custom…" at bounding box center [751, 389] width 249 height 37
drag, startPoint x: 650, startPoint y: 377, endPoint x: 682, endPoint y: 376, distance: 31.6
click at [682, 376] on span "TRUSTED BRAND: Brinno products come with 1-year warranty protection. Our custom…" at bounding box center [751, 389] width 249 height 37
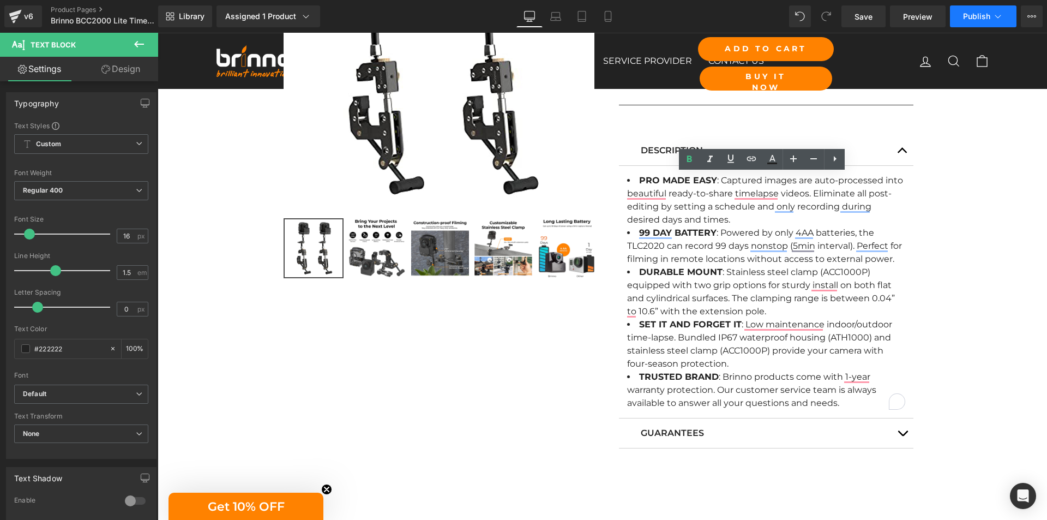
click at [972, 16] on span "Publish" at bounding box center [976, 16] width 27 height 9
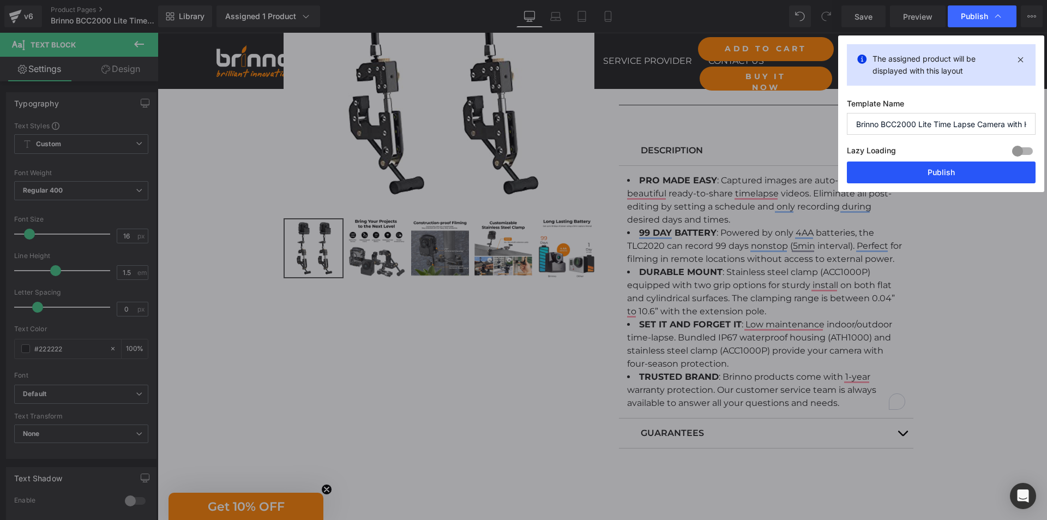
click at [938, 175] on button "Publish" at bounding box center [941, 172] width 189 height 22
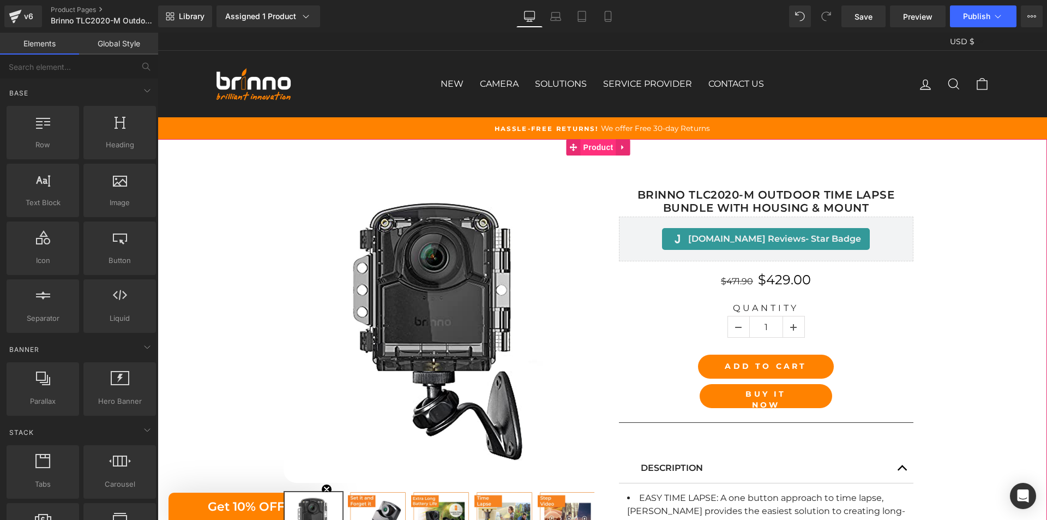
click at [593, 149] on span "Product" at bounding box center [598, 147] width 35 height 16
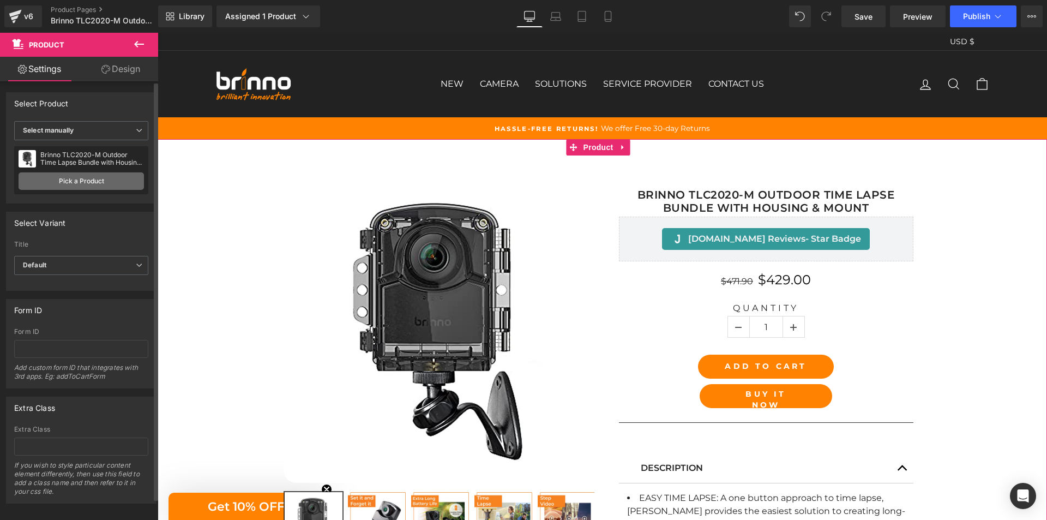
click at [103, 180] on link "Pick a Product" at bounding box center [81, 180] width 125 height 17
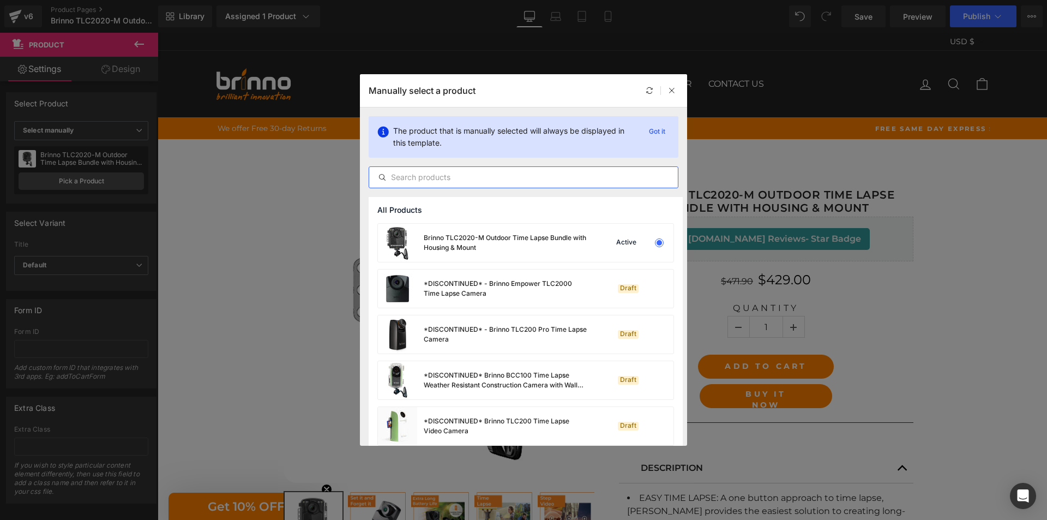
click at [483, 176] on input "text" at bounding box center [523, 177] width 309 height 13
paste input "Brinno TLC2020-M Outdoor Time Lapse Bundle with Housing & Mount"
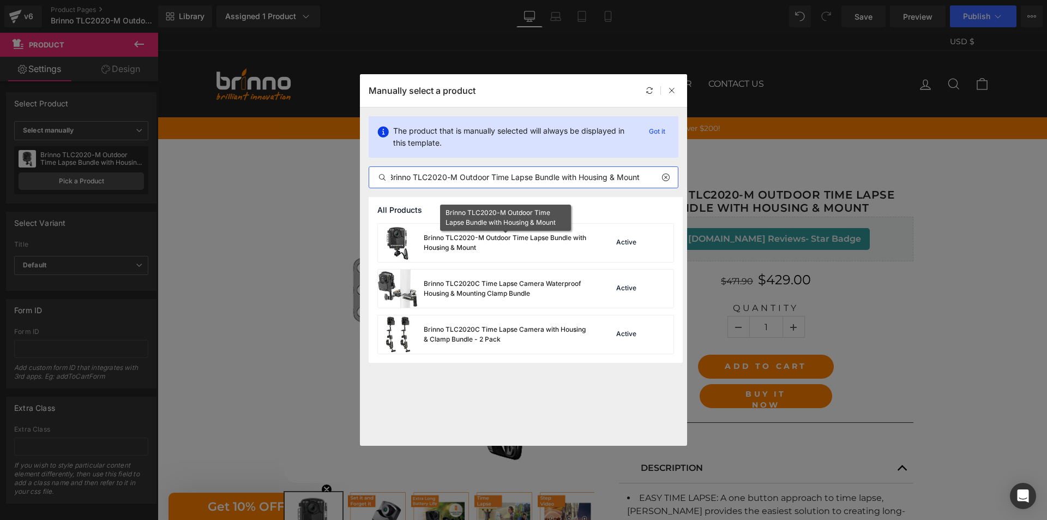
type input "Brinno TLC2020-M Outdoor Time Lapse Bundle with Housing & Mount"
click at [525, 249] on div "Brinno TLC2020-M Outdoor Time Lapse Bundle with Housing & Mount" at bounding box center [506, 243] width 164 height 20
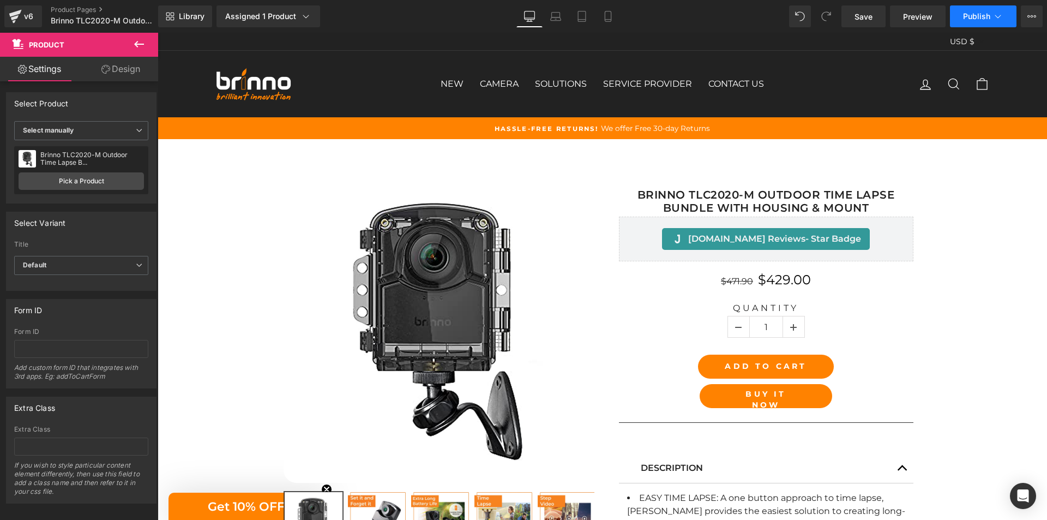
click at [984, 15] on span "Publish" at bounding box center [976, 16] width 27 height 9
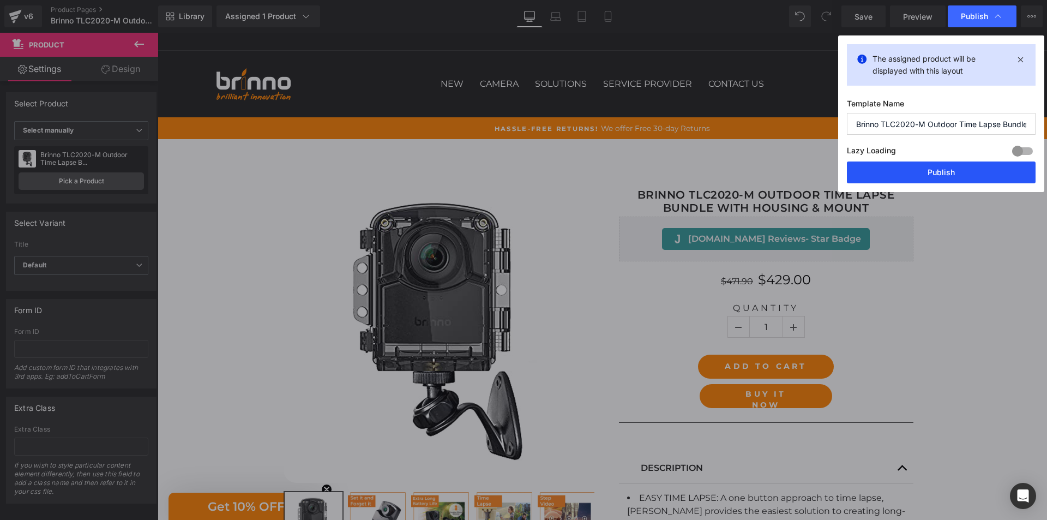
click at [943, 171] on button "Publish" at bounding box center [941, 172] width 189 height 22
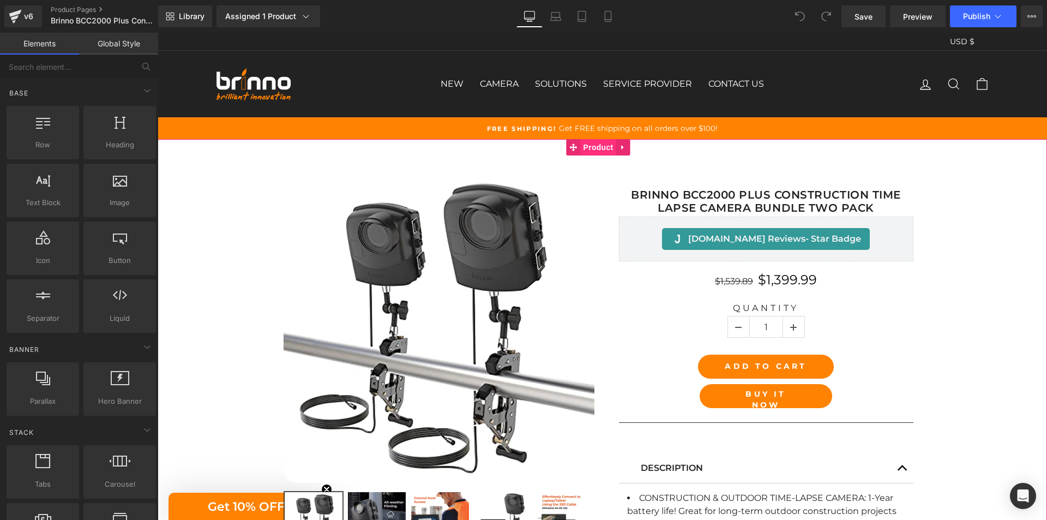
click at [593, 152] on span "Product" at bounding box center [598, 147] width 35 height 16
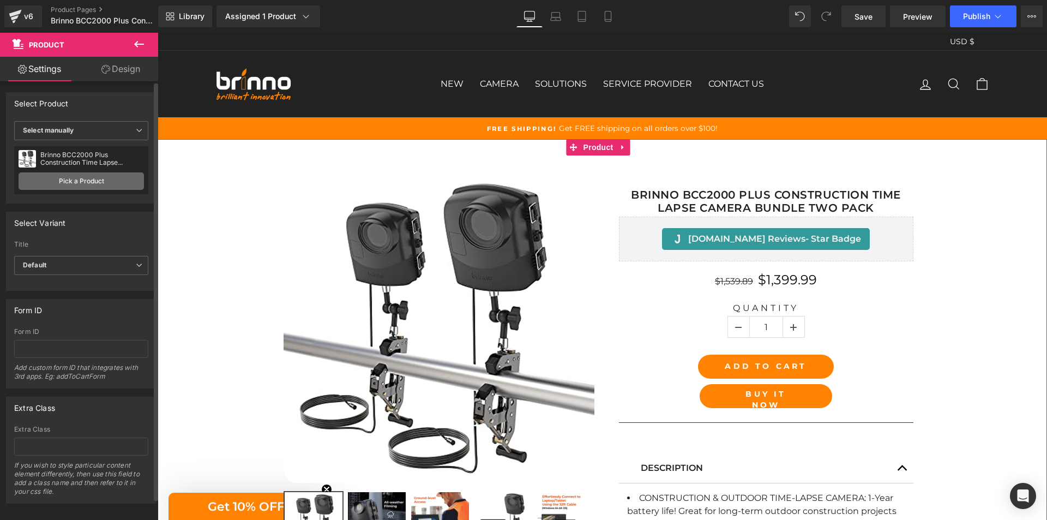
click at [61, 180] on link "Pick a Product" at bounding box center [81, 180] width 125 height 17
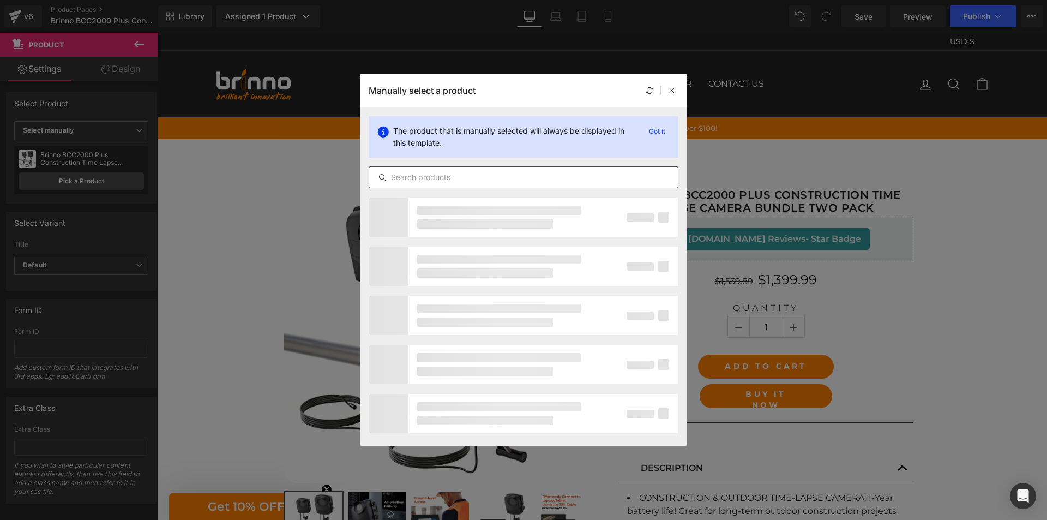
click at [475, 178] on input "text" at bounding box center [523, 177] width 309 height 13
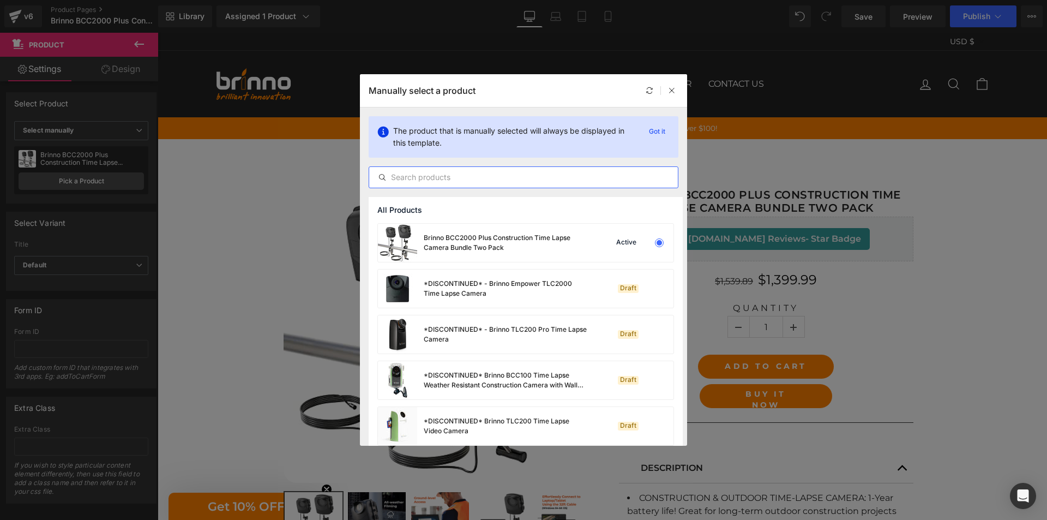
paste input "Brinno BCC2000 Plus Construction Time Lapse Camera Bundle Two Pack"
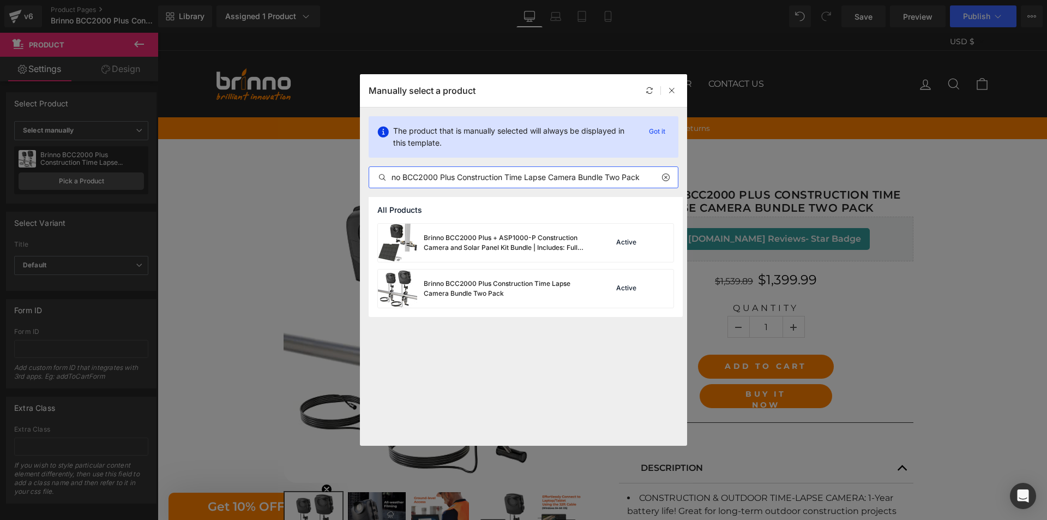
type input "Brinno BCC2000 Plus Construction Time Lapse Camera Bundle Two Pack"
click at [494, 294] on div "Brinno BCC2000 Plus Construction Time Lapse Camera Bundle Two Pack" at bounding box center [506, 289] width 164 height 20
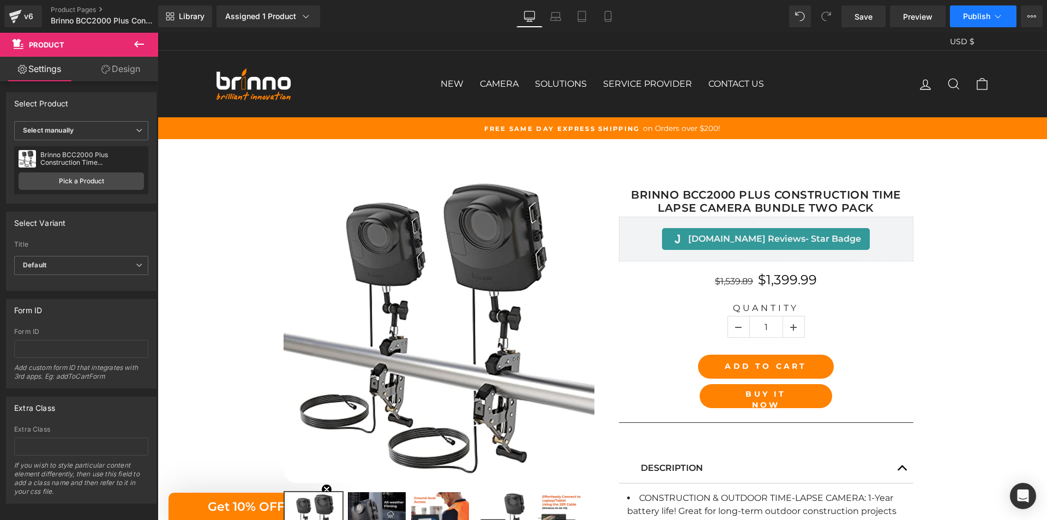
click at [981, 17] on span "Publish" at bounding box center [976, 16] width 27 height 9
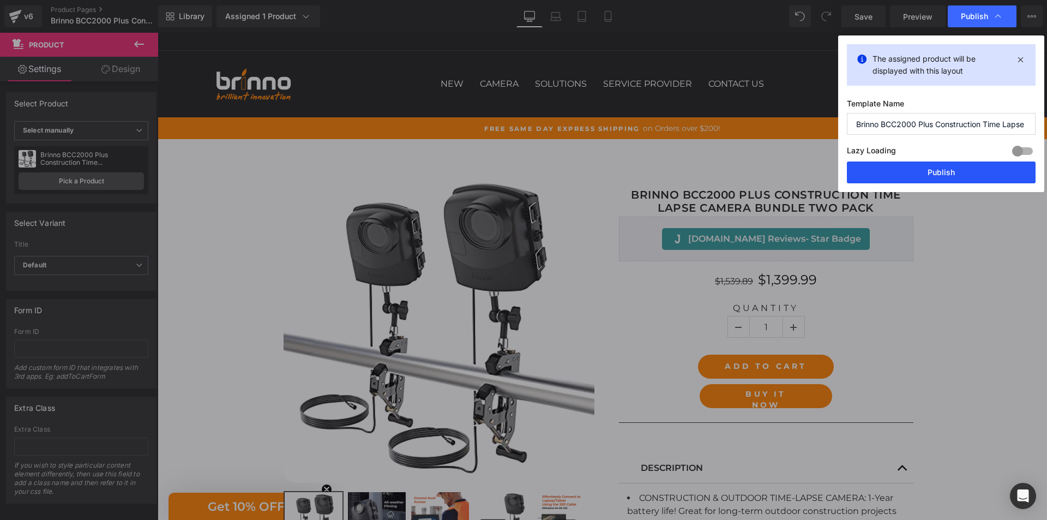
click at [932, 172] on button "Publish" at bounding box center [941, 172] width 189 height 22
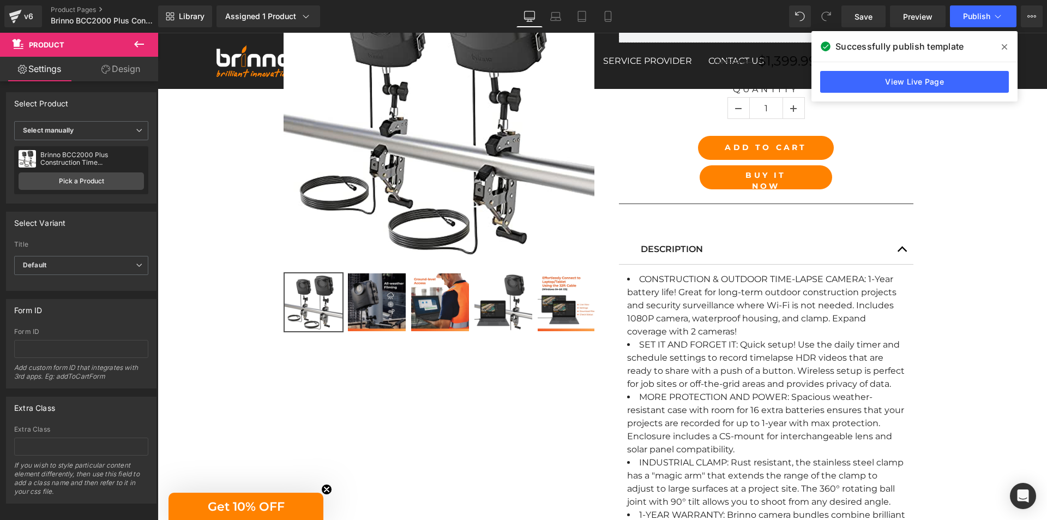
scroll to position [218, 0]
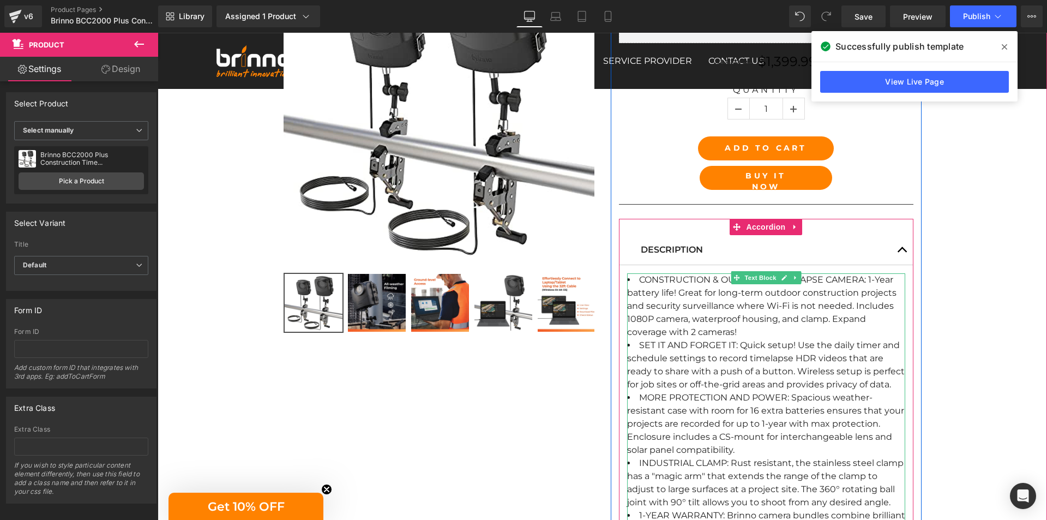
click at [654, 278] on span "CONSTRUCTION & OUTDOOR TIME-LAPSE CAMERA: 1-Year battery life! Great for long-t…" at bounding box center [761, 305] width 269 height 63
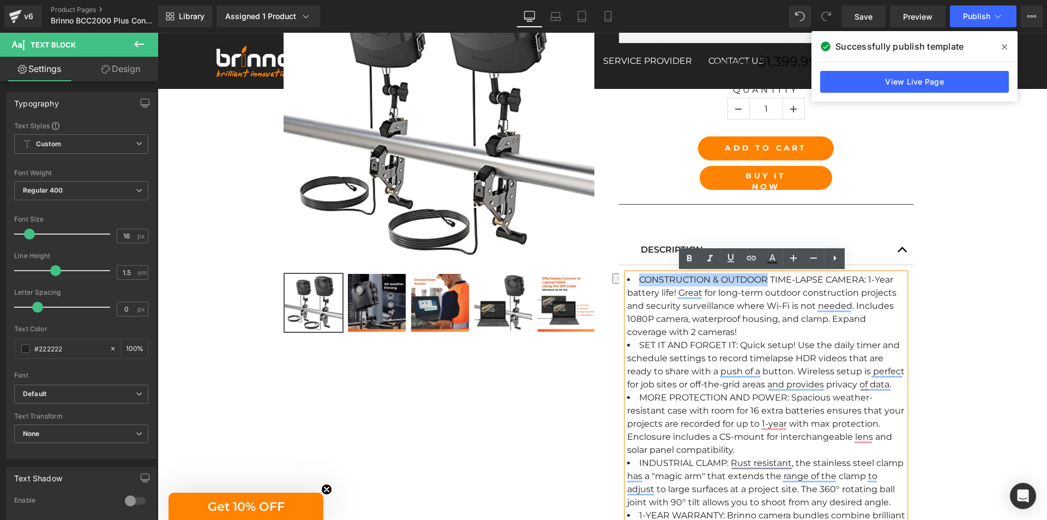
drag, startPoint x: 654, startPoint y: 278, endPoint x: 736, endPoint y: 279, distance: 81.3
click at [736, 279] on span "CONSTRUCTION & OUTDOOR TIME-LAPSE CAMERA: 1-Year battery life! Great for long-t…" at bounding box center [761, 305] width 269 height 63
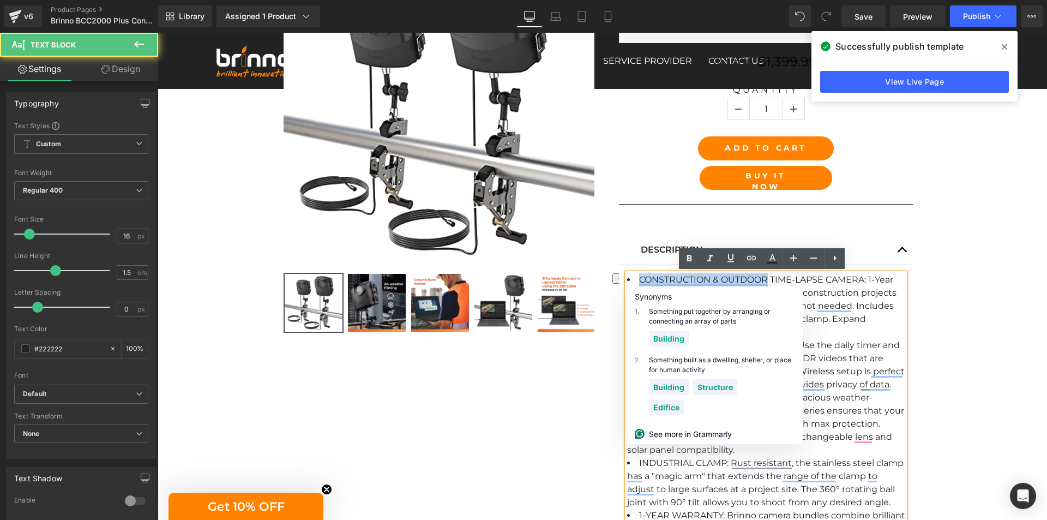
click at [736, 279] on span "CONSTRUCTION & OUTDOOR TIME-LAPSE CAMERA: 1-Year battery life! Great for long-t…" at bounding box center [761, 305] width 269 height 63
click at [763, 280] on span "CONSTRUCTION & OUTDOOR TIME-LAPSE CAMERA: 1-Year battery life! Great for long-t…" at bounding box center [761, 305] width 269 height 63
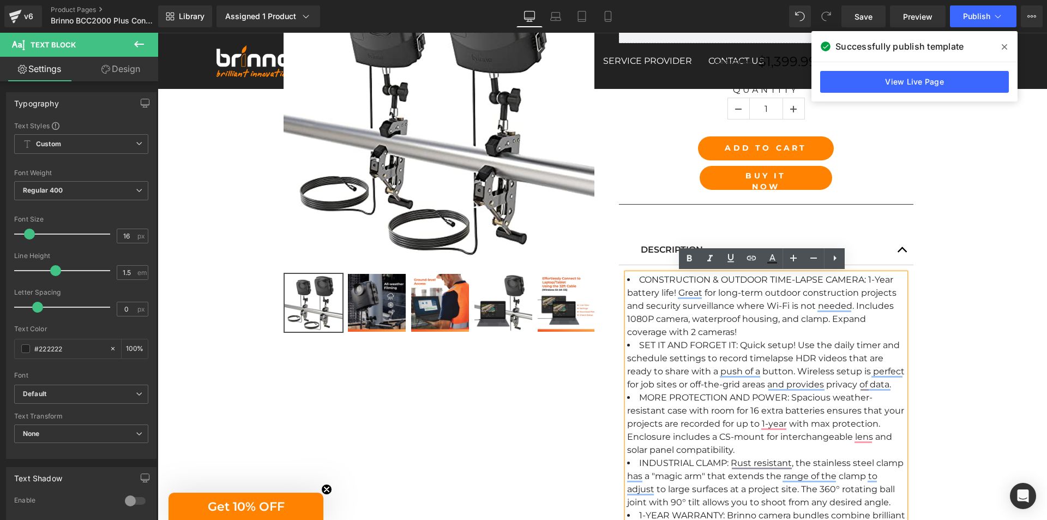
click at [810, 276] on span "CONSTRUCTION & OUTDOOR TIME-LAPSE CAMERA: 1-Year battery life! Great for long-t…" at bounding box center [761, 305] width 269 height 63
click at [844, 281] on span "CONSTRUCTION & OUTDOOR TIME-LAPSE CAMERA: 1-Year battery life! Great for long-t…" at bounding box center [761, 305] width 269 height 63
drag, startPoint x: 844, startPoint y: 281, endPoint x: 665, endPoint y: 285, distance: 178.3
click at [665, 285] on li "CONSTRUCTION & OUTDOOR TIME-LAPSE CAMERA: 1-Year battery life! Great for long-t…" at bounding box center [766, 305] width 278 height 65
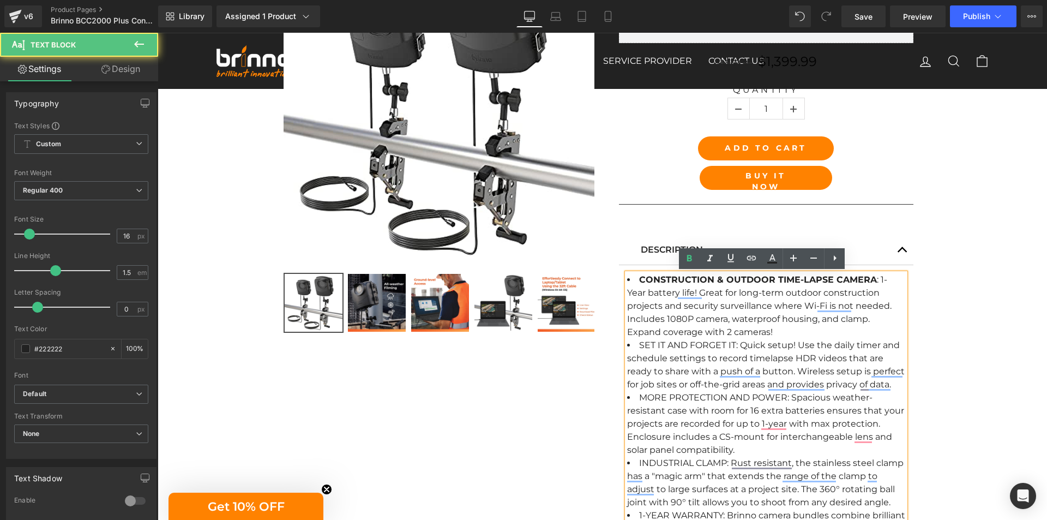
click at [642, 345] on span "SET IT AND FORGET IT: Quick setup! Use the daily timer and schedule settings to…" at bounding box center [766, 365] width 278 height 50
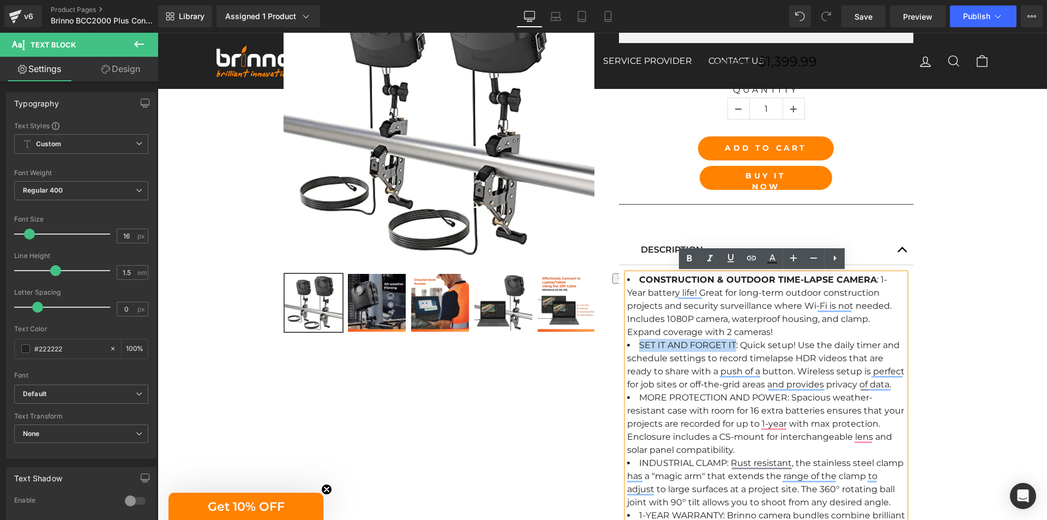
drag, startPoint x: 642, startPoint y: 345, endPoint x: 728, endPoint y: 339, distance: 86.3
click at [728, 340] on span "SET IT AND FORGET IT: Quick setup! Use the daily timer and schedule settings to…" at bounding box center [766, 365] width 278 height 50
click at [649, 399] on span "MORE PROTECTION AND POWER: Spacious weather-resistant case with room for 16 ext…" at bounding box center [765, 423] width 277 height 63
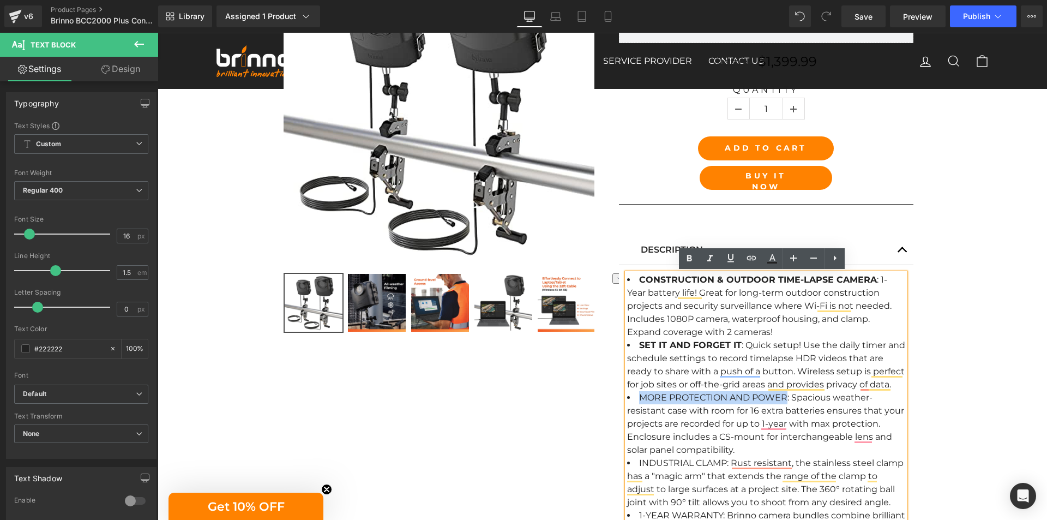
drag, startPoint x: 649, startPoint y: 399, endPoint x: 761, endPoint y: 395, distance: 111.3
click at [761, 395] on span "MORE PROTECTION AND POWER: Spacious weather-resistant case with room for 16 ext…" at bounding box center [765, 423] width 277 height 63
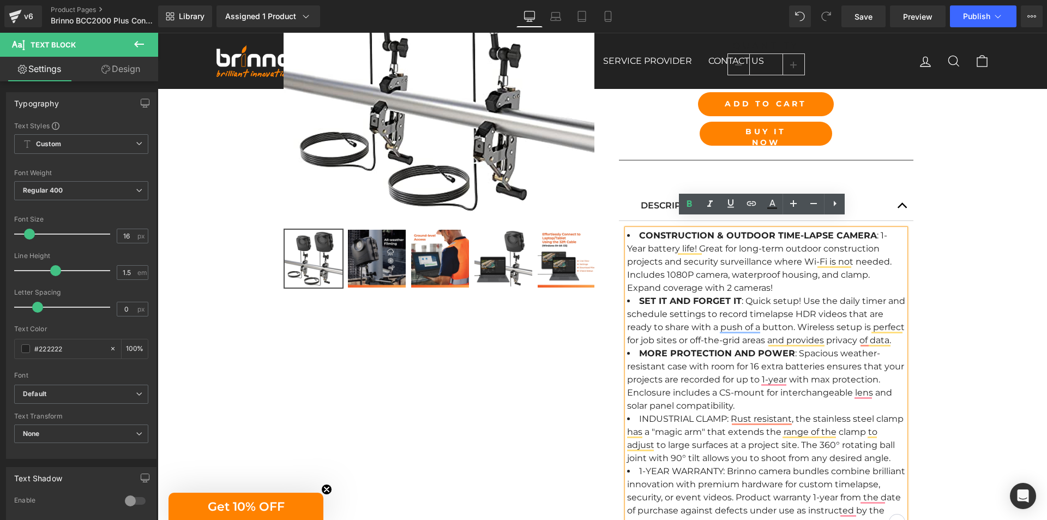
scroll to position [273, 0]
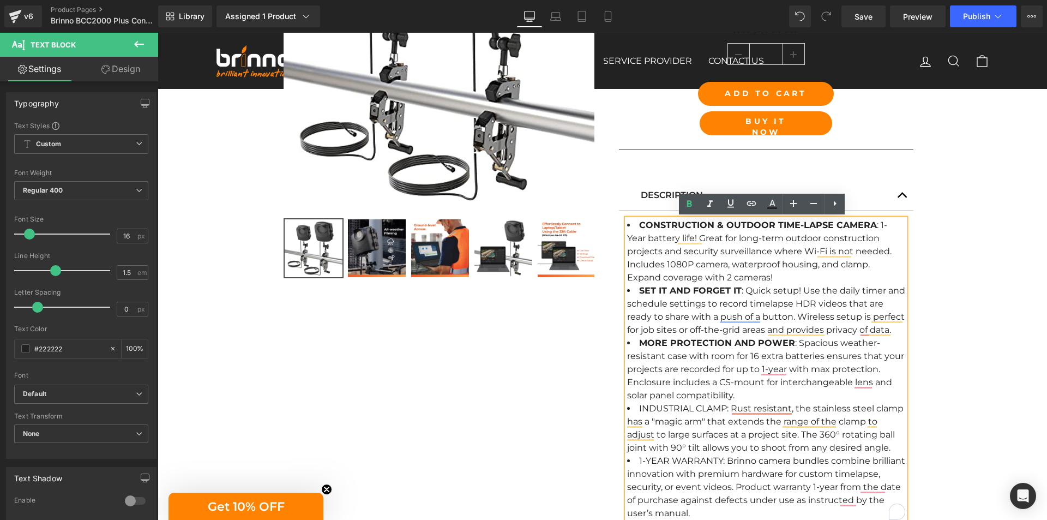
click at [663, 410] on span "INDUSTRIAL CLAMP: Rust resistant, the stainless steel clamp has a "magic arm" t…" at bounding box center [765, 428] width 276 height 50
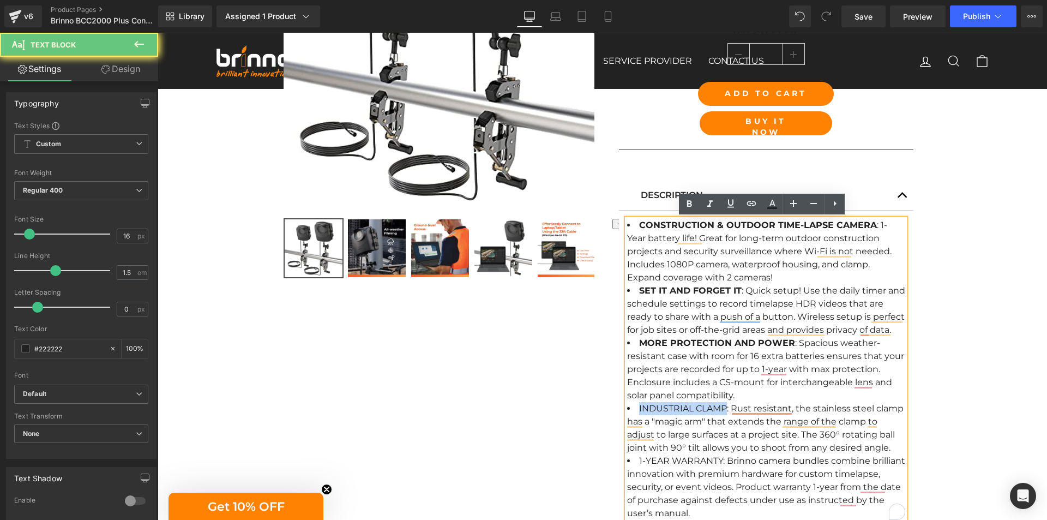
drag, startPoint x: 663, startPoint y: 410, endPoint x: 691, endPoint y: 408, distance: 28.4
click at [691, 408] on span "INDUSTRIAL CLAMP: Rust resistant, the stainless steel clamp has a "magic arm" t…" at bounding box center [765, 428] width 276 height 50
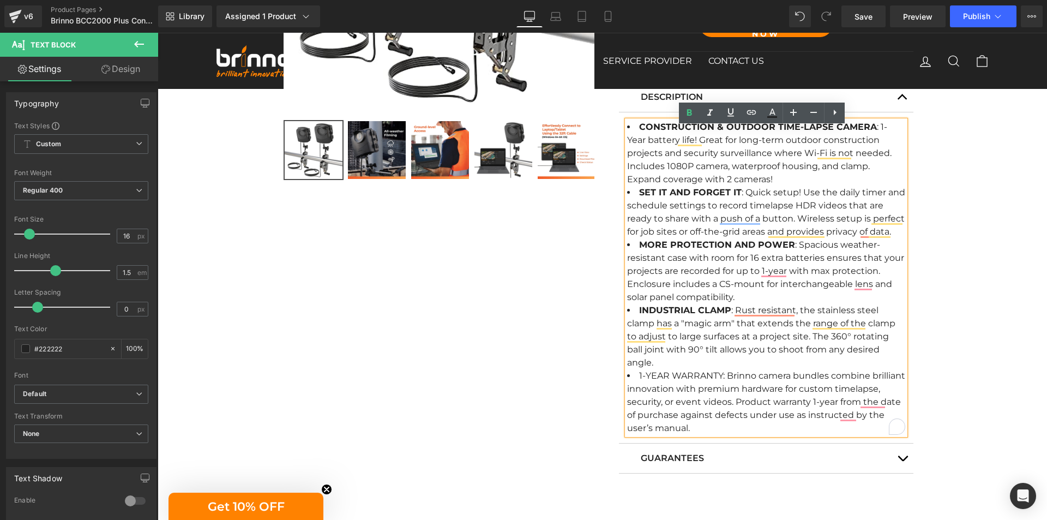
scroll to position [382, 0]
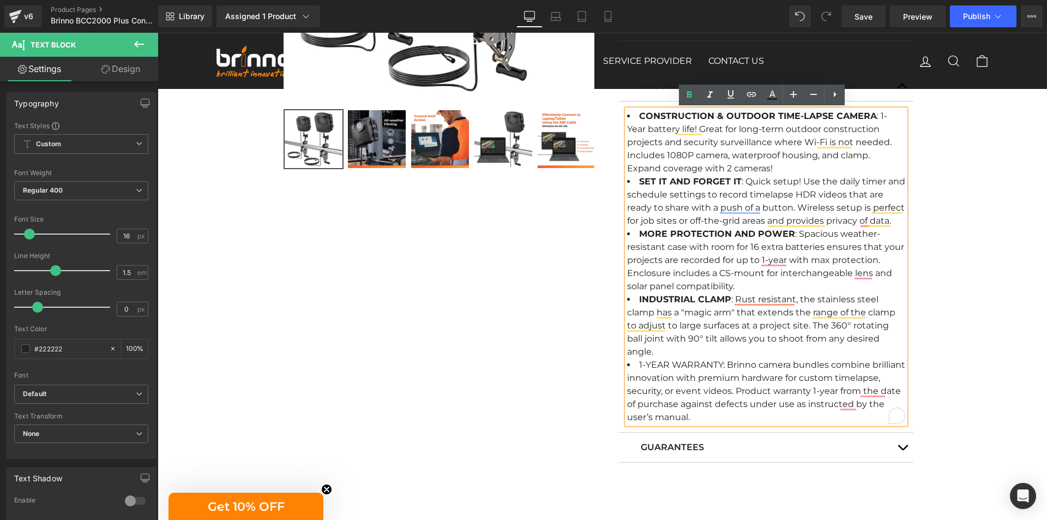
click at [700, 364] on span "1-YEAR WARRANTY: Brinno camera bundles combine brilliant innovation with premiu…" at bounding box center [766, 390] width 278 height 63
drag, startPoint x: 700, startPoint y: 364, endPoint x: 635, endPoint y: 365, distance: 64.9
click at [635, 365] on span "1-YEAR WARRANTY: Brinno camera bundles combine brilliant innovation with premiu…" at bounding box center [766, 390] width 278 height 63
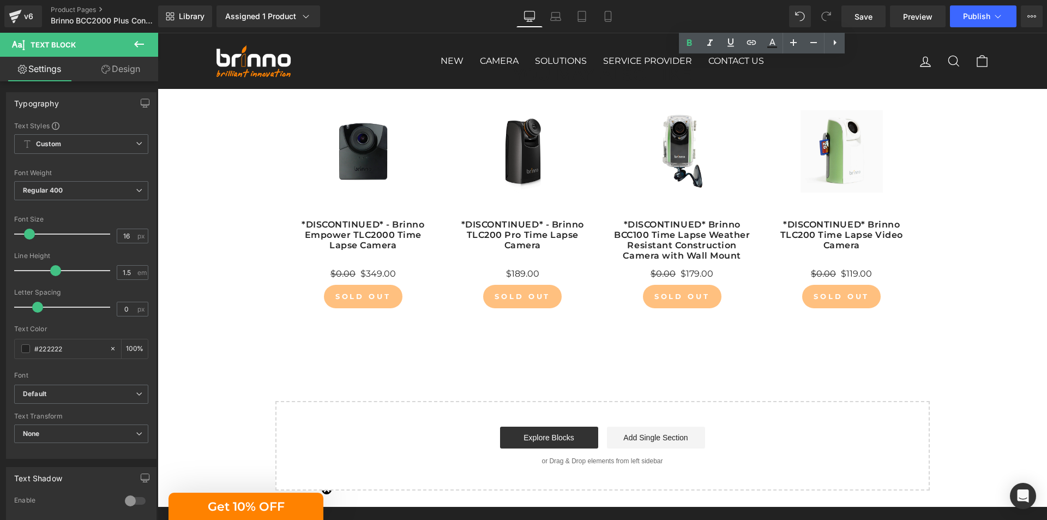
scroll to position [1036, 0]
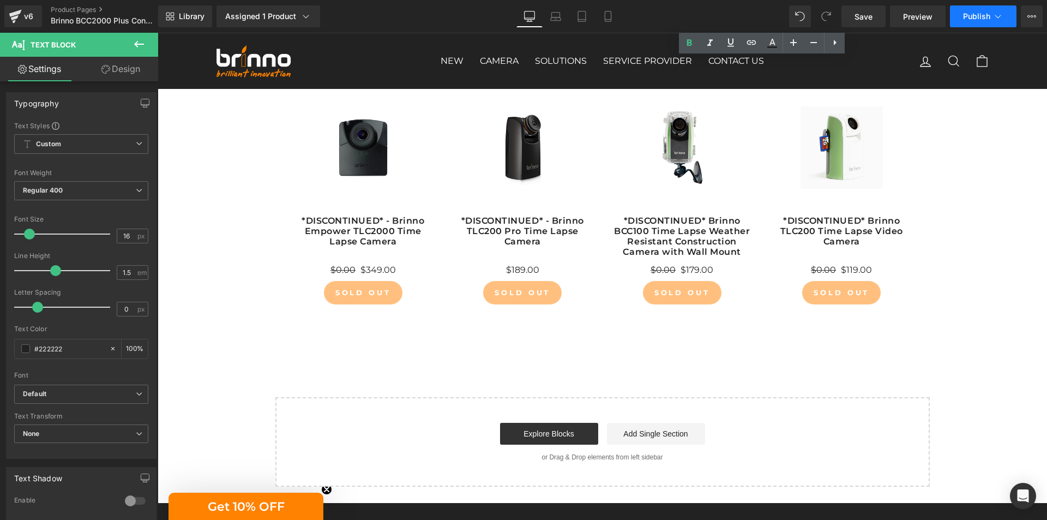
click at [979, 15] on span "Publish" at bounding box center [976, 16] width 27 height 9
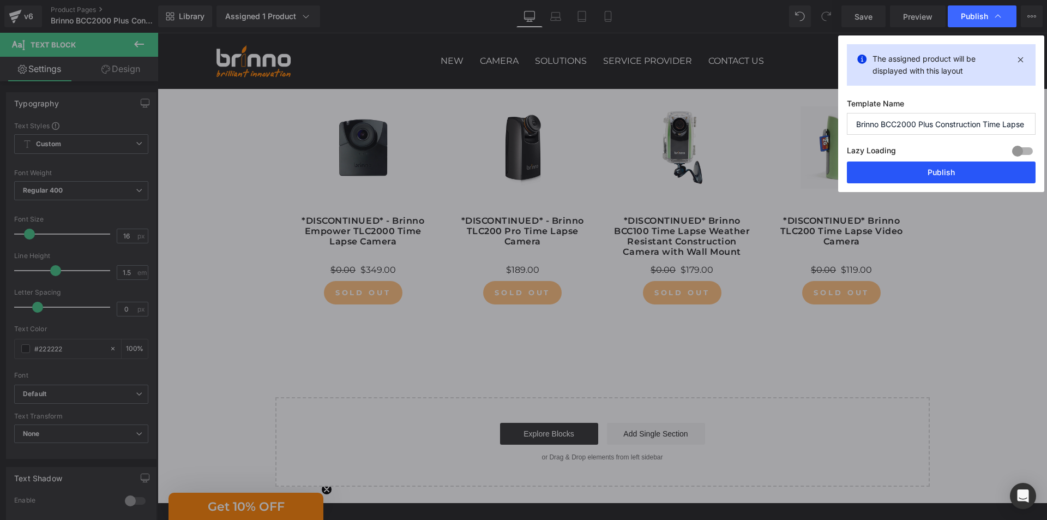
click at [933, 173] on button "Publish" at bounding box center [941, 172] width 189 height 22
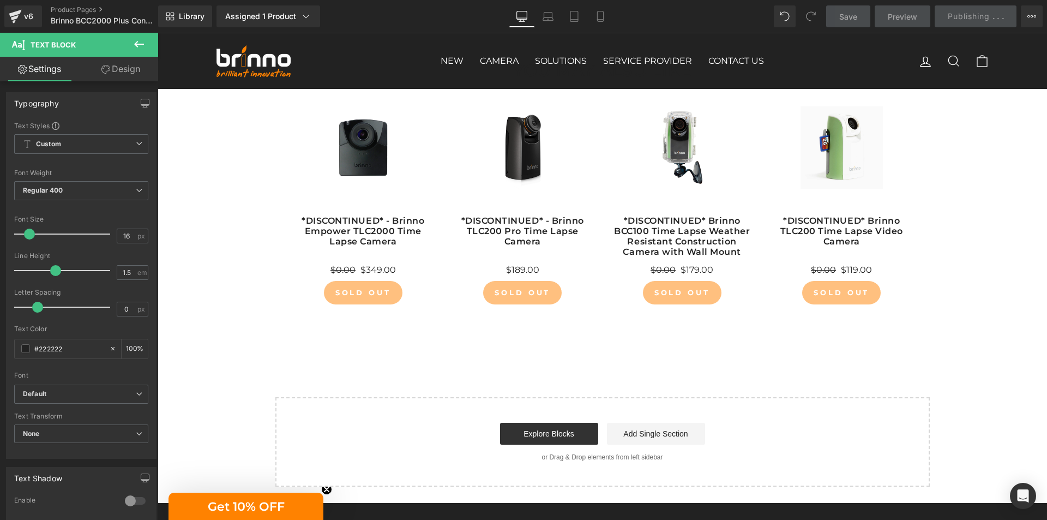
scroll to position [872, 0]
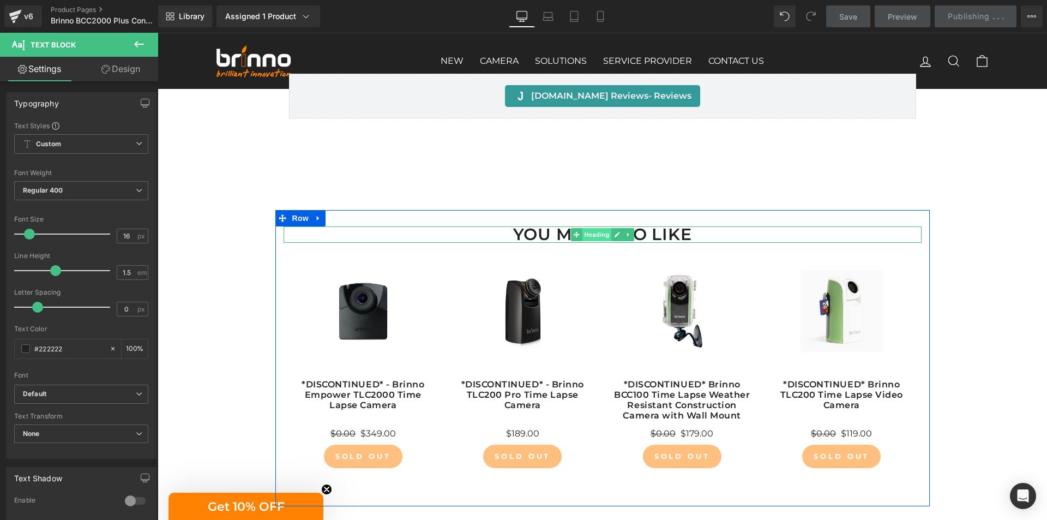
click at [591, 234] on span "Heading" at bounding box center [596, 234] width 29 height 13
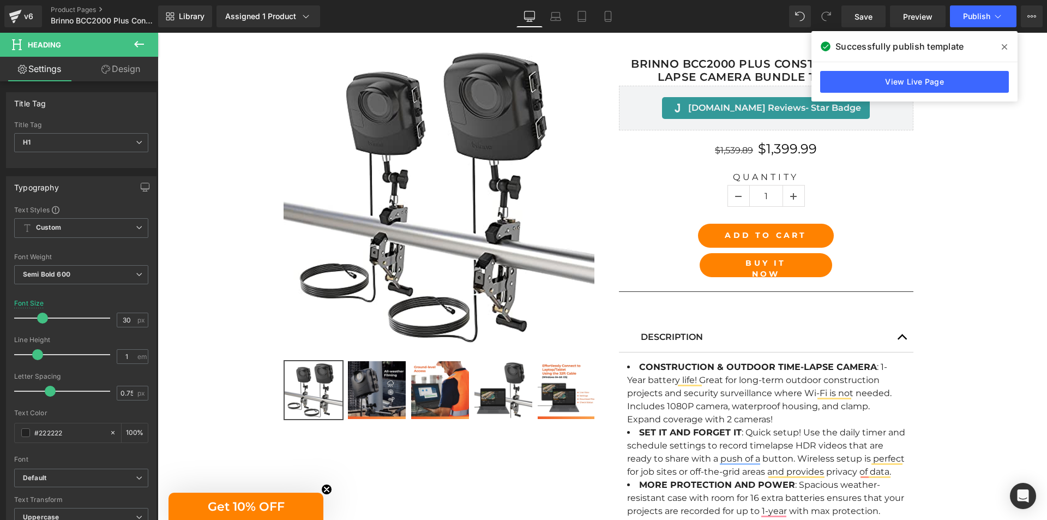
scroll to position [0, 0]
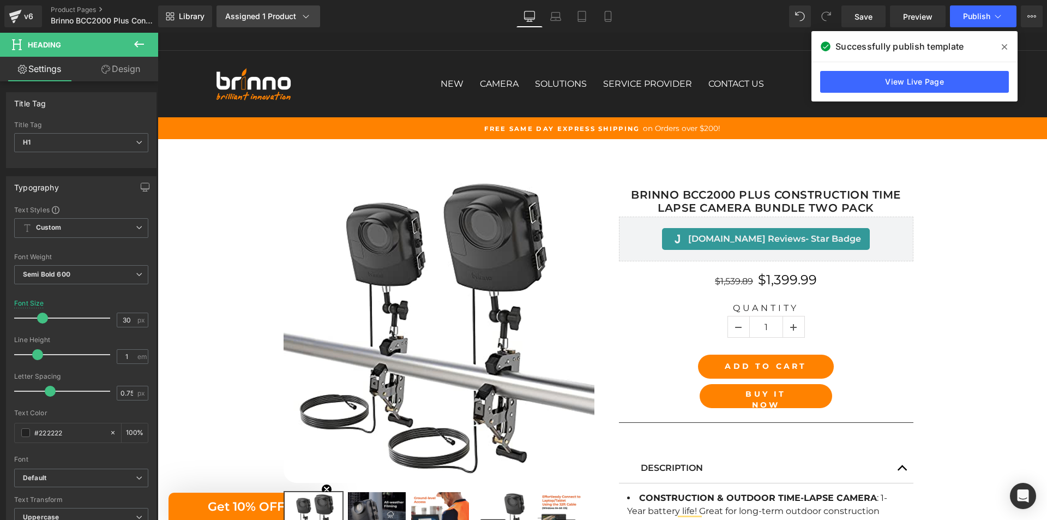
click at [298, 23] on link "Assigned 1 Product" at bounding box center [268, 16] width 104 height 22
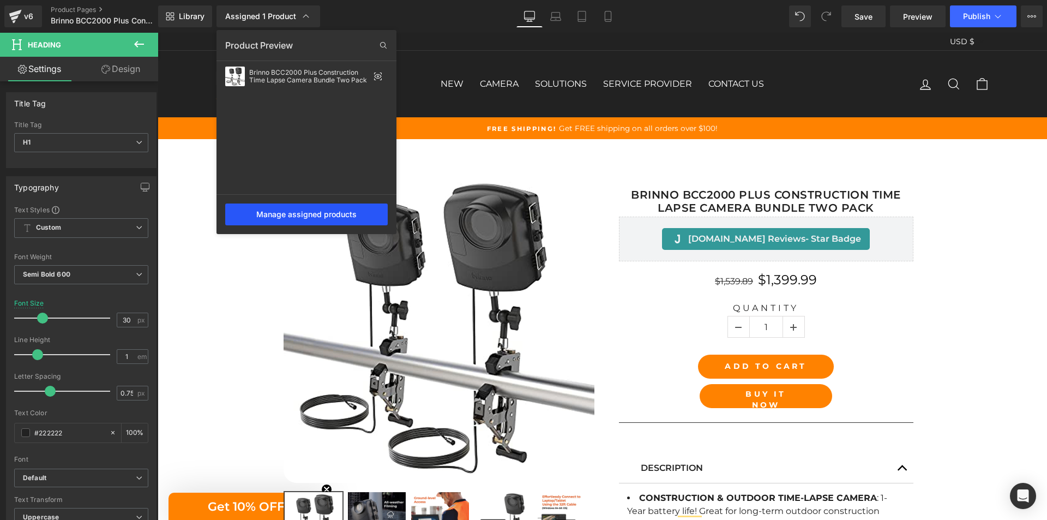
click at [311, 220] on div "Manage assigned products" at bounding box center [306, 214] width 162 height 22
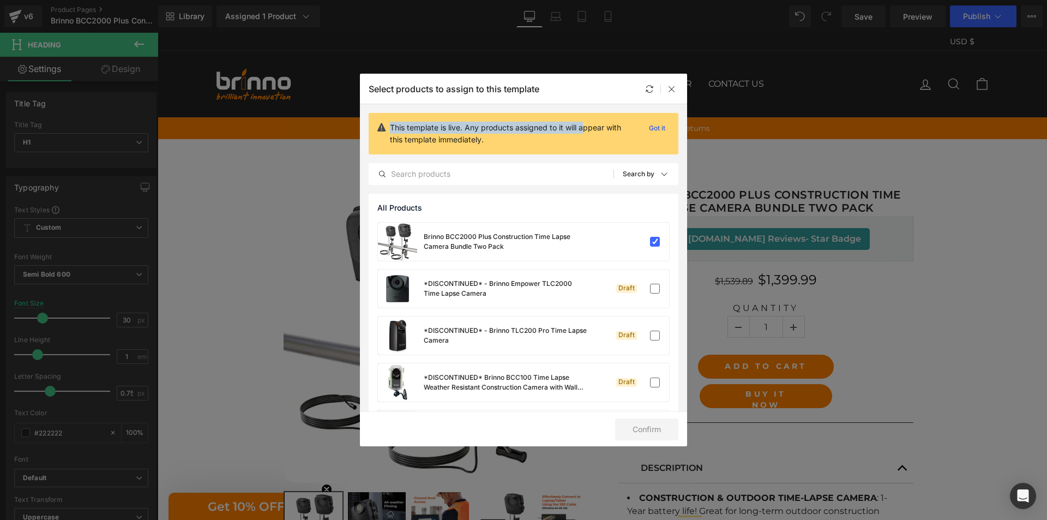
drag, startPoint x: 558, startPoint y: 85, endPoint x: 583, endPoint y: 129, distance: 51.0
click at [583, 129] on div "Select products to assign to this template This template is live. Any products …" at bounding box center [523, 260] width 327 height 372
click at [586, 92] on div "Select products to assign to this template" at bounding box center [523, 89] width 327 height 30
click at [652, 86] on icon at bounding box center [649, 89] width 9 height 9
click at [669, 91] on icon at bounding box center [671, 89] width 9 height 9
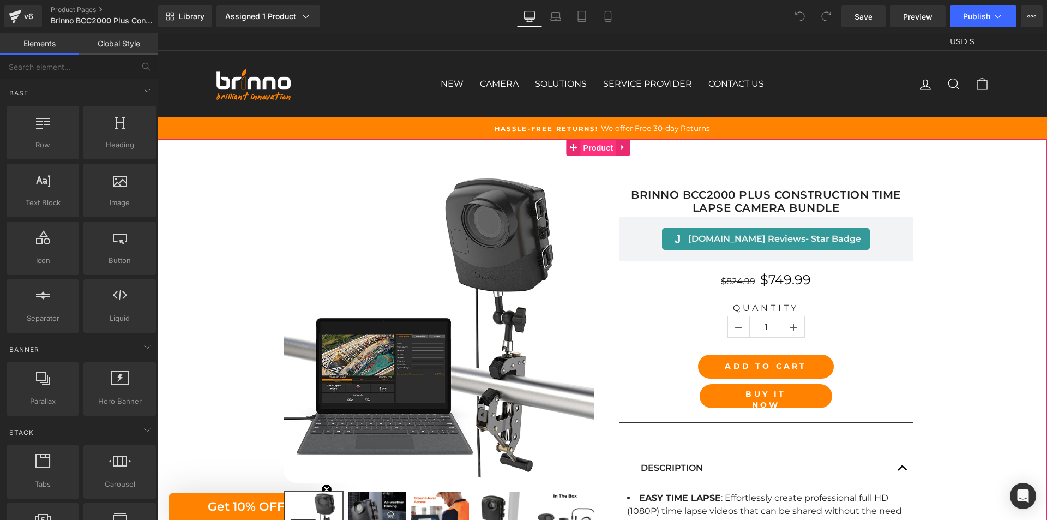
click at [586, 145] on span "Product" at bounding box center [598, 148] width 35 height 16
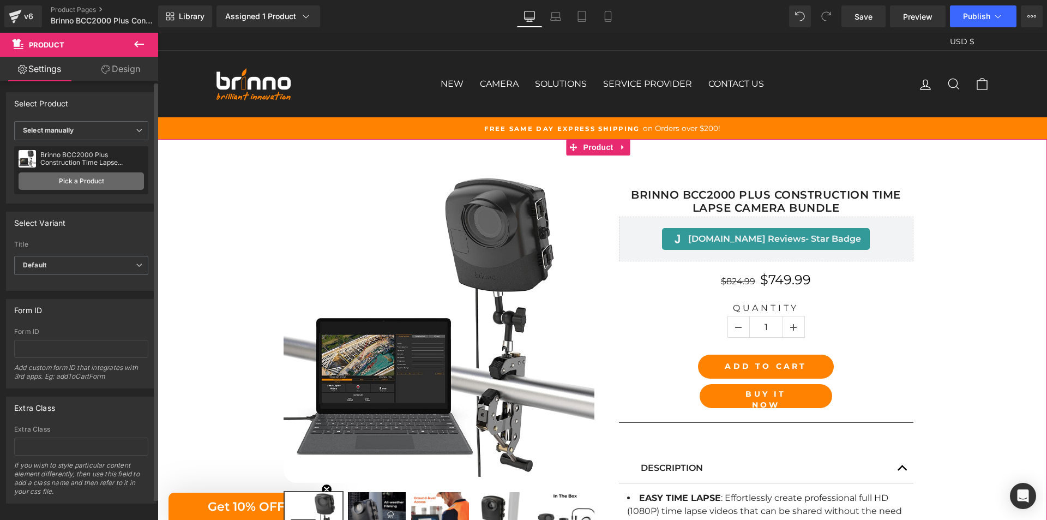
click at [99, 181] on link "Pick a Product" at bounding box center [81, 180] width 125 height 17
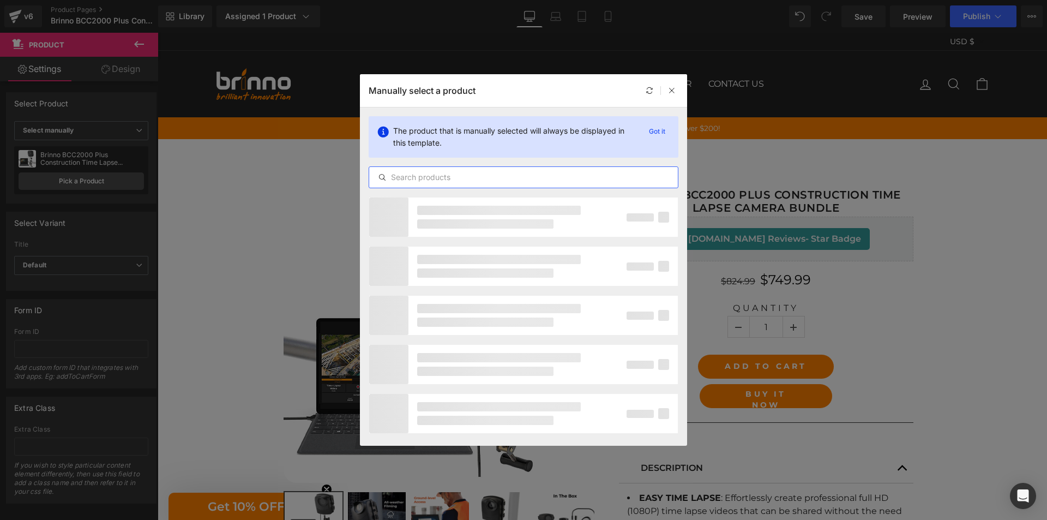
click at [509, 178] on input "text" at bounding box center [523, 177] width 309 height 13
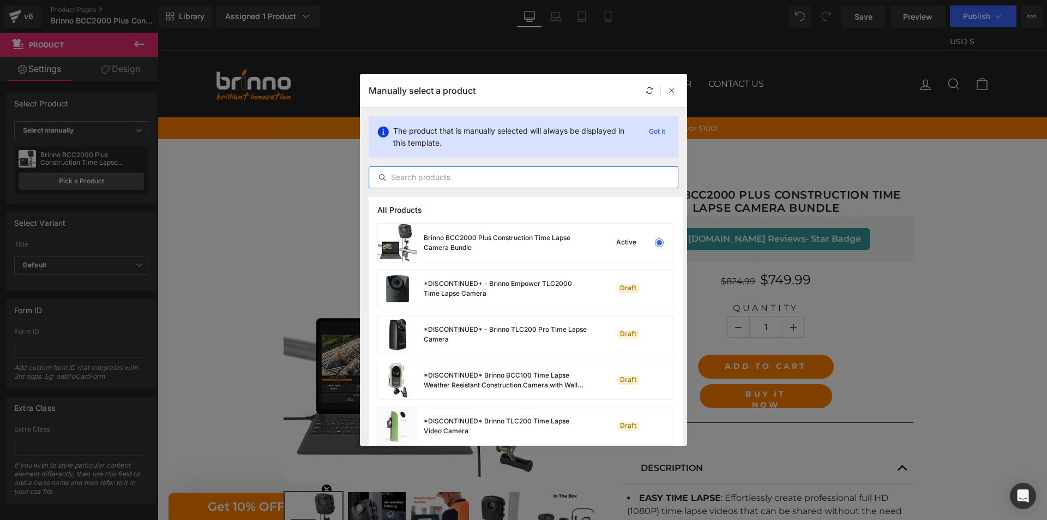
paste input "Brinno BCC2000 Plus Construction Time Lapse Camera Bundle"
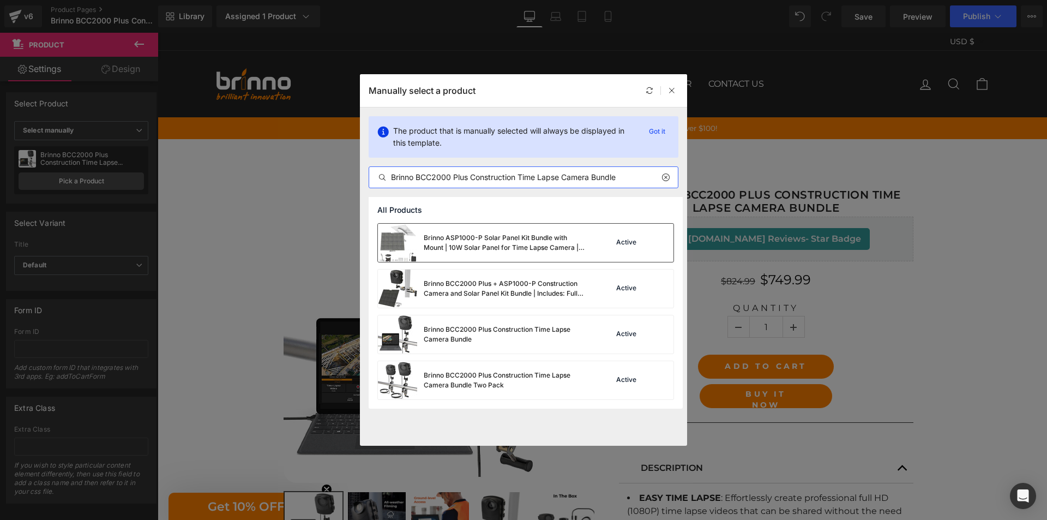
type input "Brinno BCC2000 Plus Construction Time Lapse Camera Bundle"
click at [486, 336] on div "Brinno BCC2000 Plus Construction Time Lapse Camera Bundle" at bounding box center [506, 334] width 164 height 20
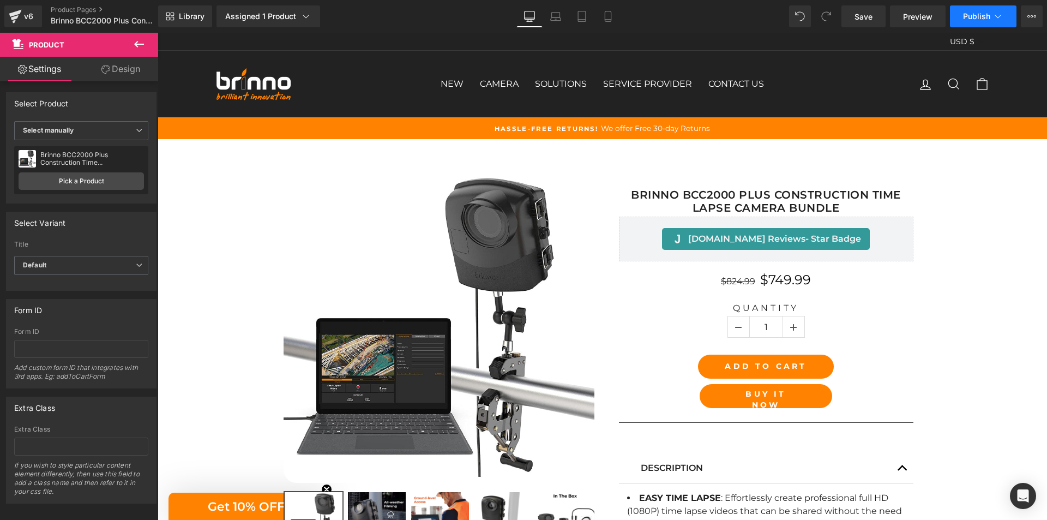
click at [981, 13] on span "Publish" at bounding box center [976, 16] width 27 height 9
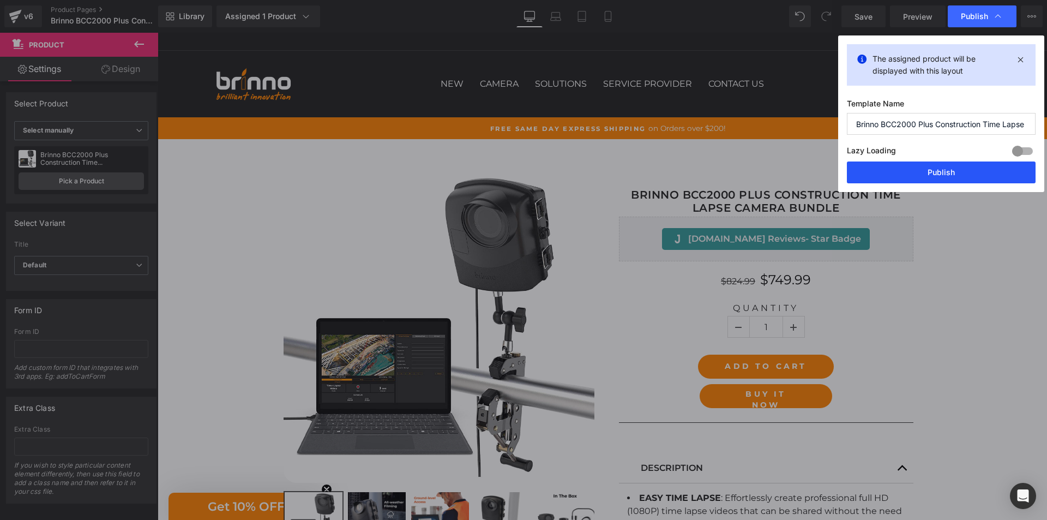
click at [948, 173] on button "Publish" at bounding box center [941, 172] width 189 height 22
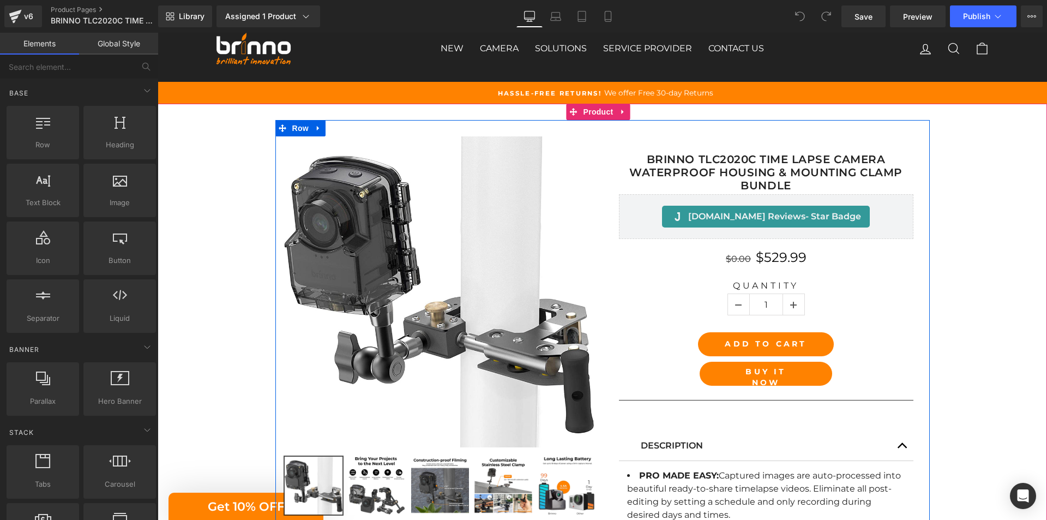
scroll to position [55, 0]
